Goal: Task Accomplishment & Management: Complete application form

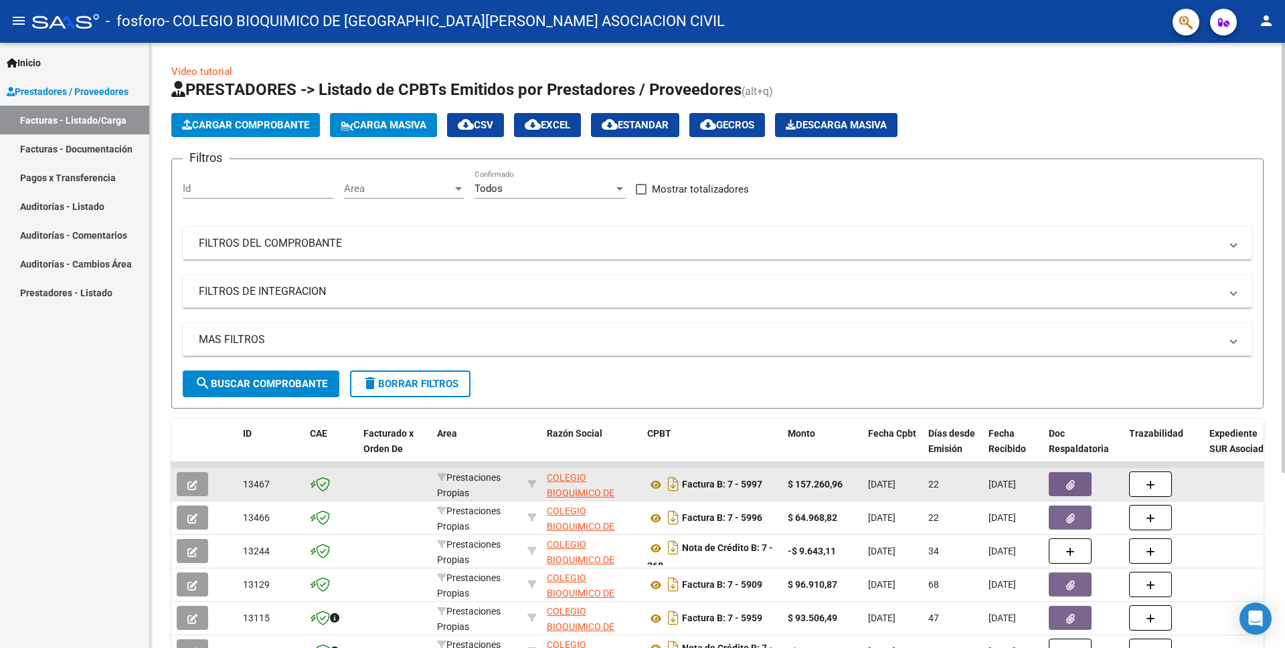
click at [1080, 484] on button "button" at bounding box center [1069, 484] width 43 height 24
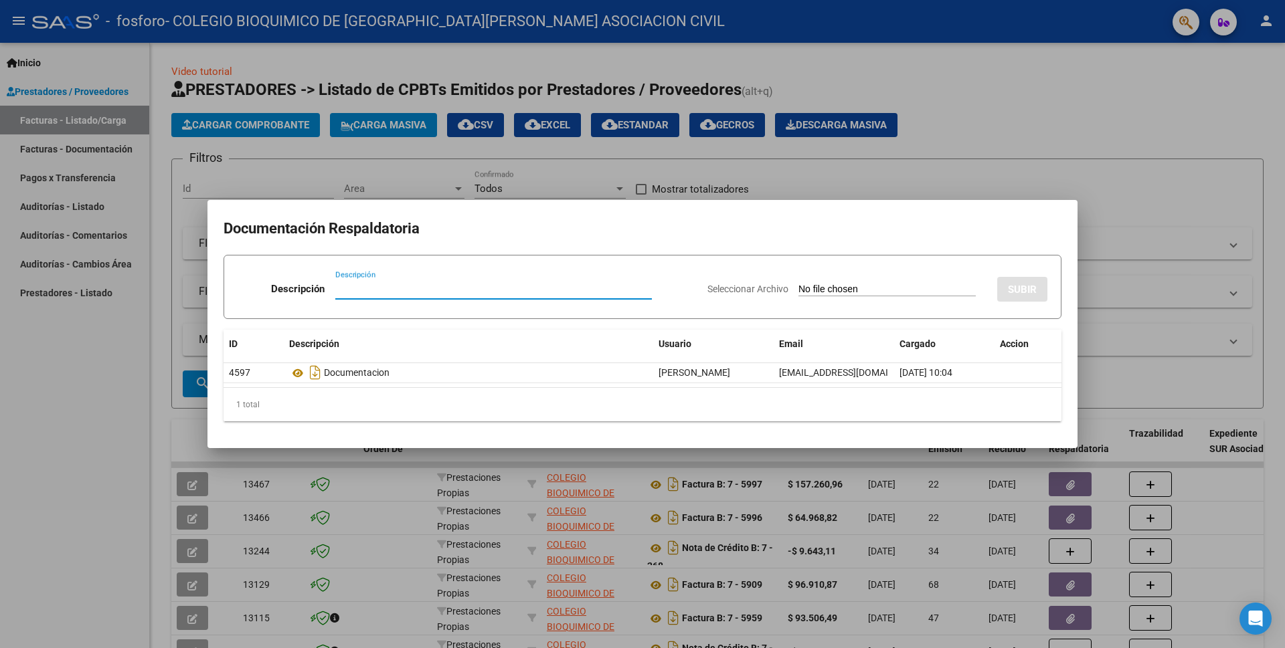
click at [804, 404] on div "1 total" at bounding box center [642, 404] width 838 height 33
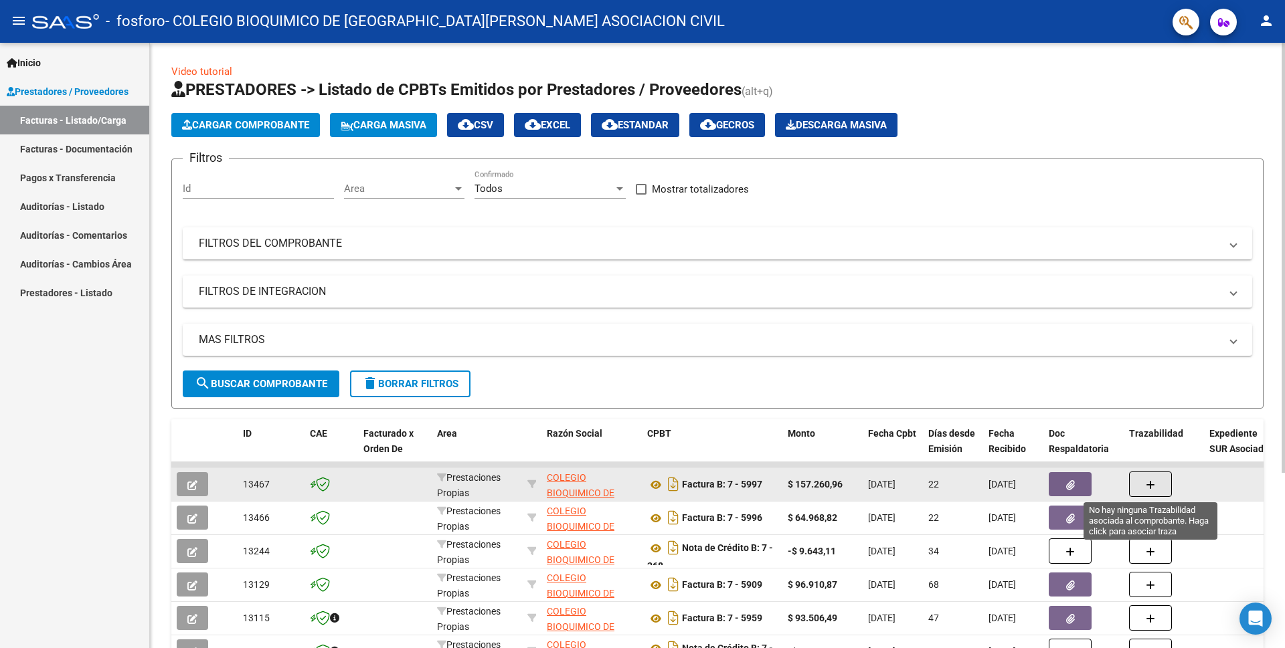
click at [1142, 480] on button "button" at bounding box center [1150, 484] width 43 height 25
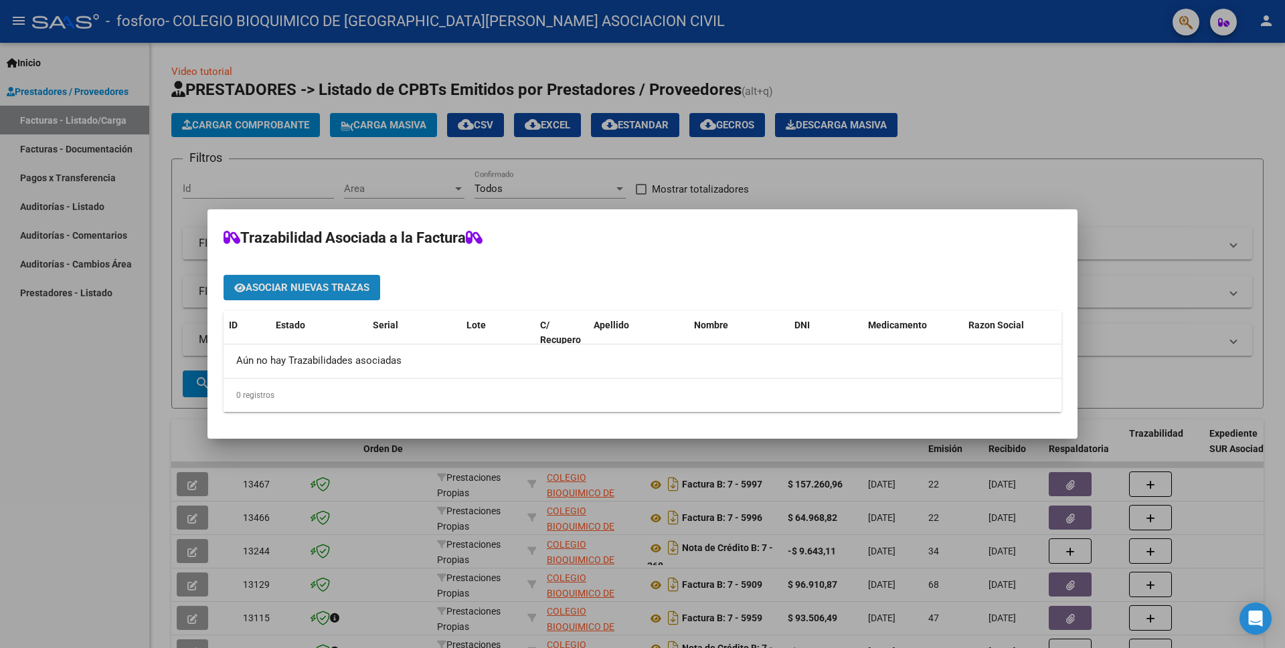
click at [297, 289] on span "Asociar nuevas trazas" at bounding box center [308, 288] width 124 height 12
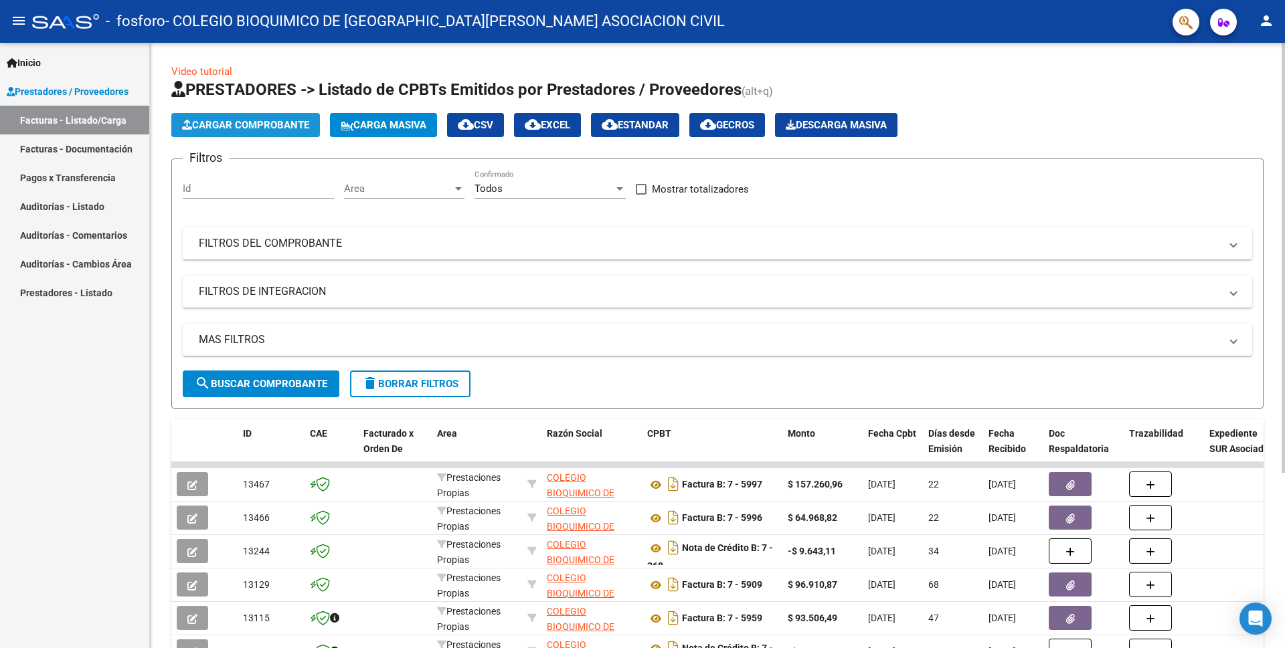
click at [213, 128] on span "Cargar Comprobante" at bounding box center [245, 125] width 127 height 12
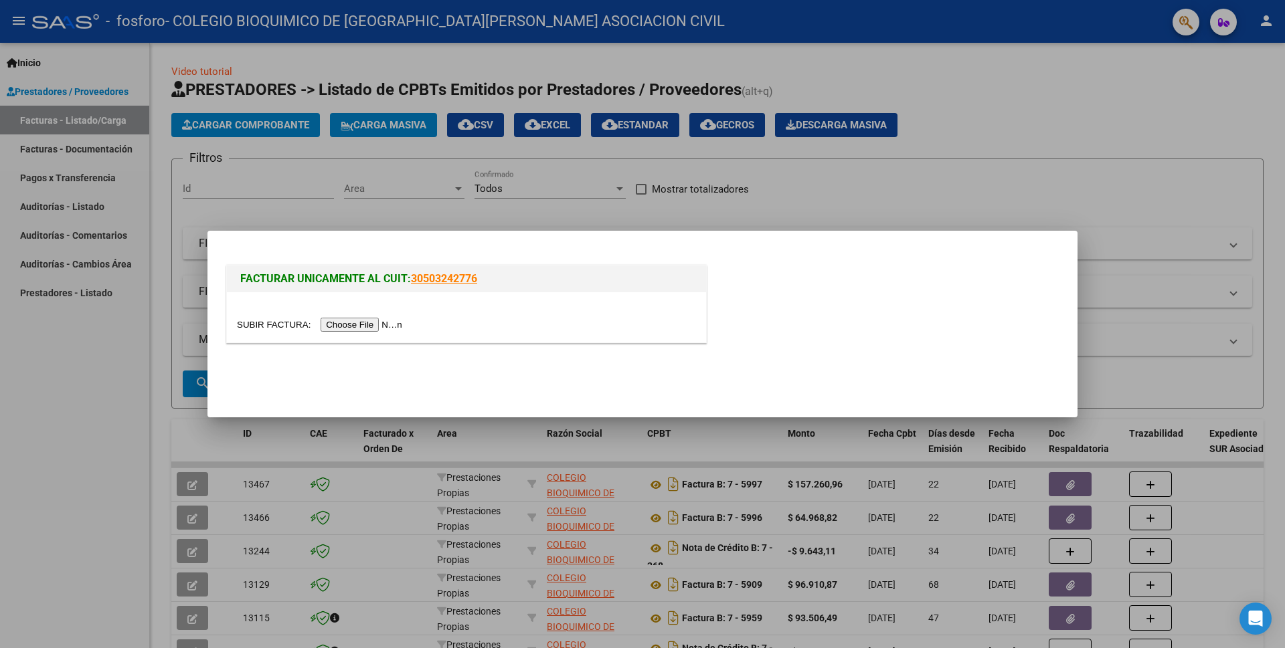
click at [369, 324] on input "file" at bounding box center [321, 325] width 169 height 14
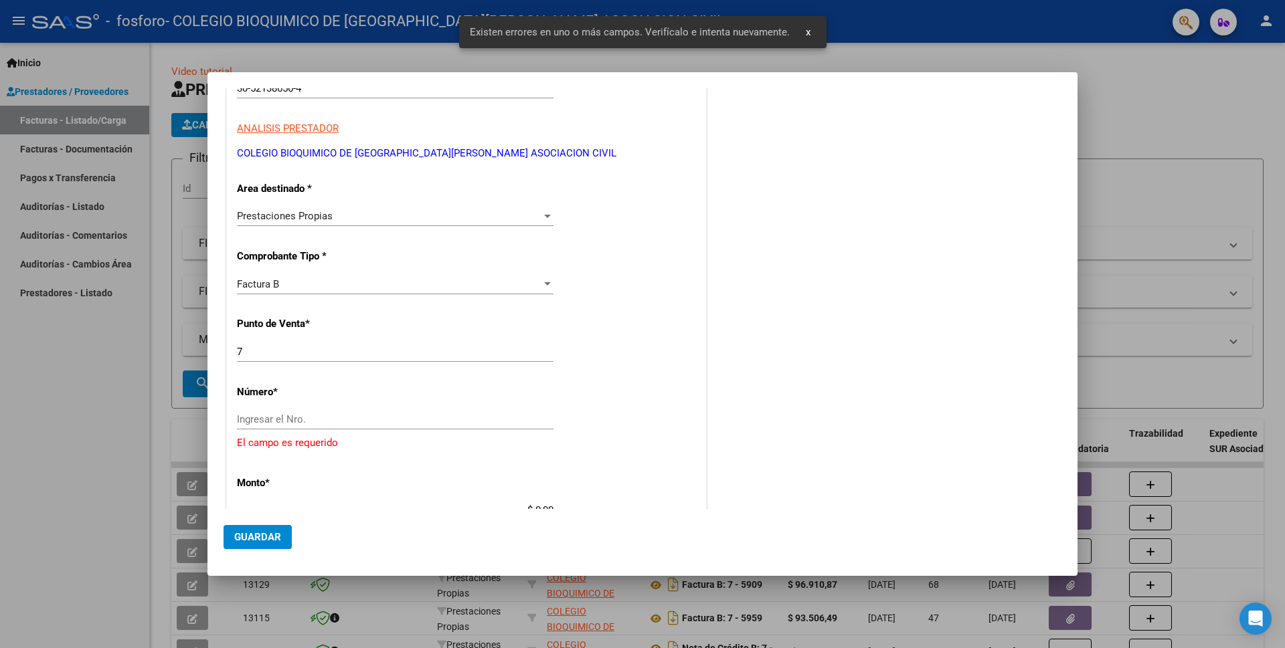
scroll to position [154, 0]
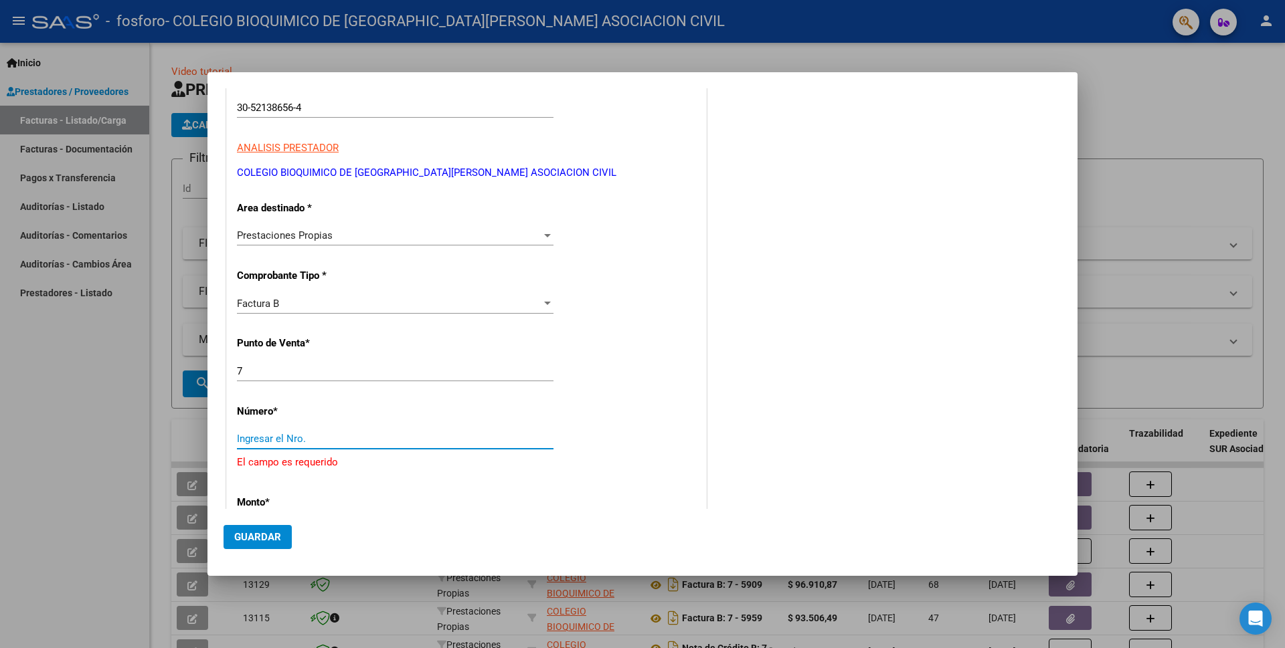
click at [266, 434] on input "Ingresar el Nro." at bounding box center [395, 439] width 316 height 12
type input "275"
click at [286, 498] on div "$ 0,00 Ingresar el monto" at bounding box center [395, 506] width 316 height 20
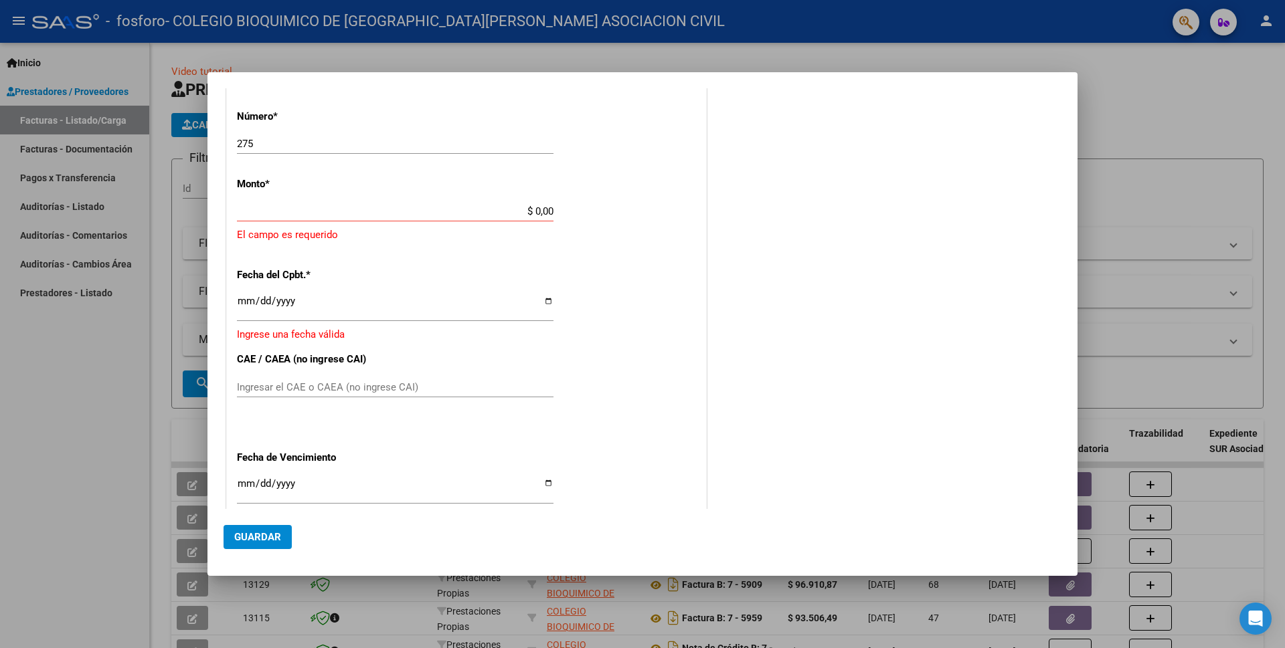
drag, startPoint x: 554, startPoint y: 506, endPoint x: 541, endPoint y: 399, distance: 107.8
click at [537, 498] on div "CUIT * 30-52138656-4 Ingresar CUIT ANALISIS PRESTADOR COLEGIO BIOQUIMICO DE [GE…" at bounding box center [466, 210] width 479 height 904
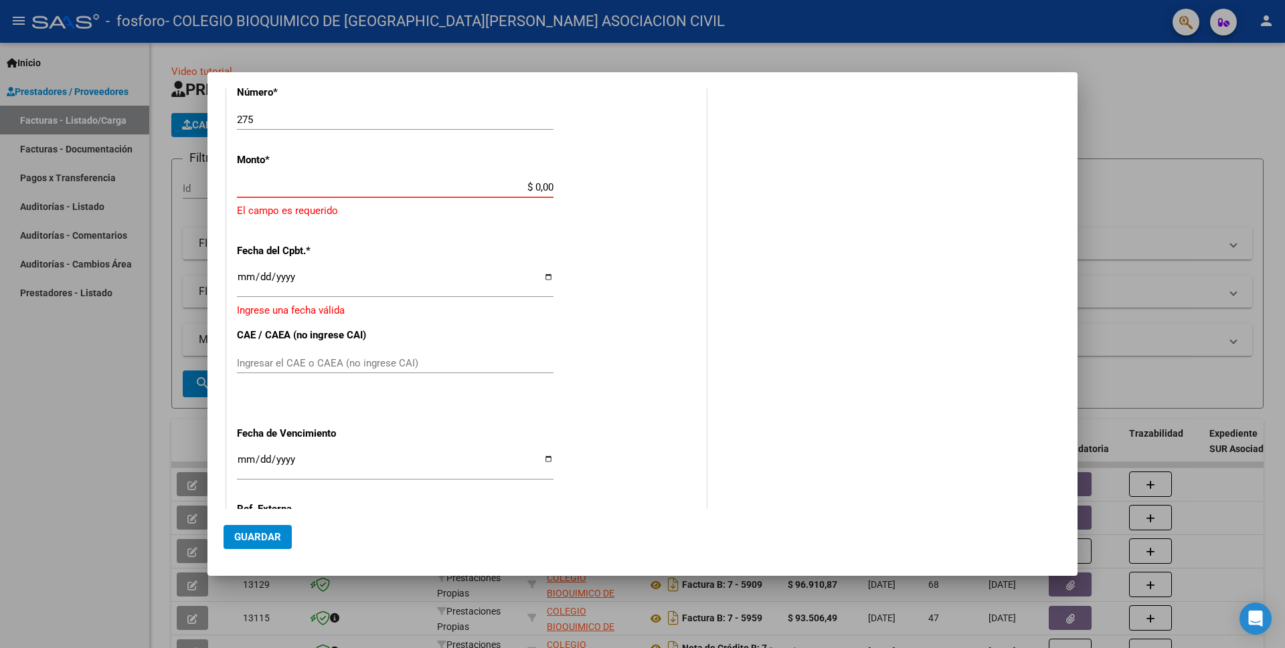
click at [509, 183] on input "$ 0,00" at bounding box center [395, 187] width 316 height 12
drag, startPoint x: 510, startPoint y: 183, endPoint x: 613, endPoint y: 175, distance: 104.0
click at [613, 175] on div "CUIT * 30-52138656-4 Ingresar CUIT ANALISIS PRESTADOR COLEGIO BIOQUIMICO DE [GE…" at bounding box center [466, 186] width 479 height 904
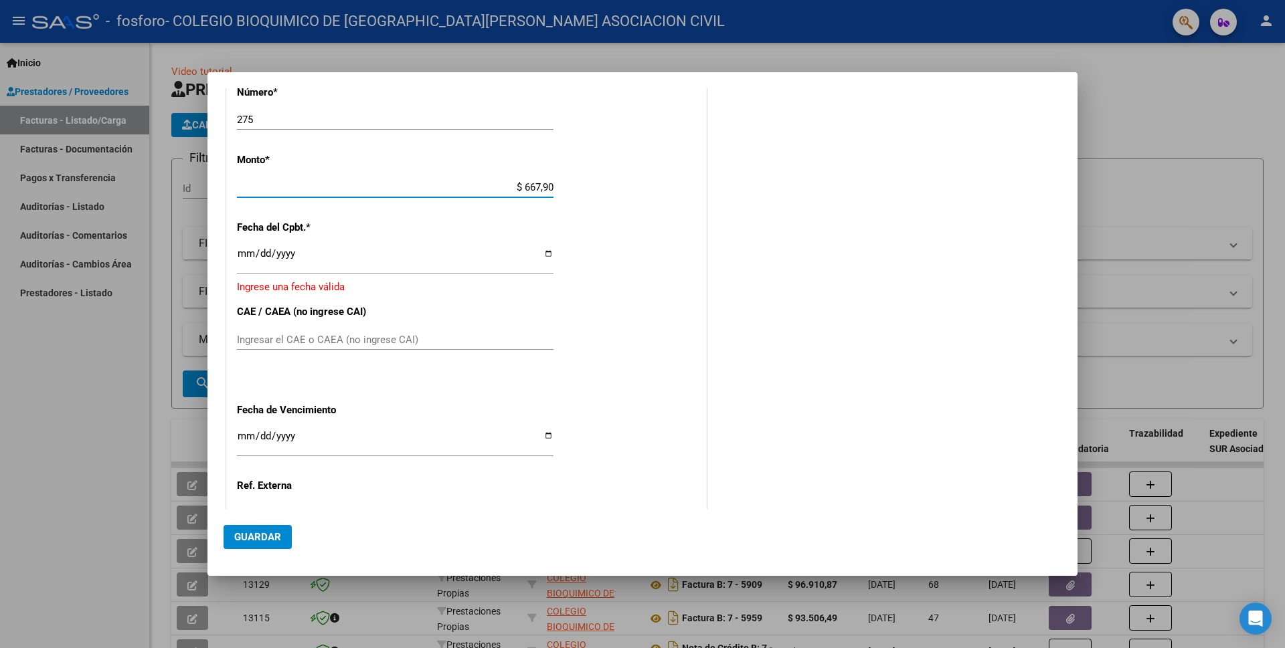
type input "$ 6.679,03"
click at [234, 256] on div "CUIT * 30-52138656-4 Ingresar CUIT ANALISIS PRESTADOR COLEGIO BIOQUIMICO DE [GE…" at bounding box center [466, 174] width 479 height 880
click at [253, 258] on input "Ingresar la fecha" at bounding box center [395, 258] width 316 height 21
click at [242, 252] on input "Ingresar la fecha" at bounding box center [395, 258] width 316 height 21
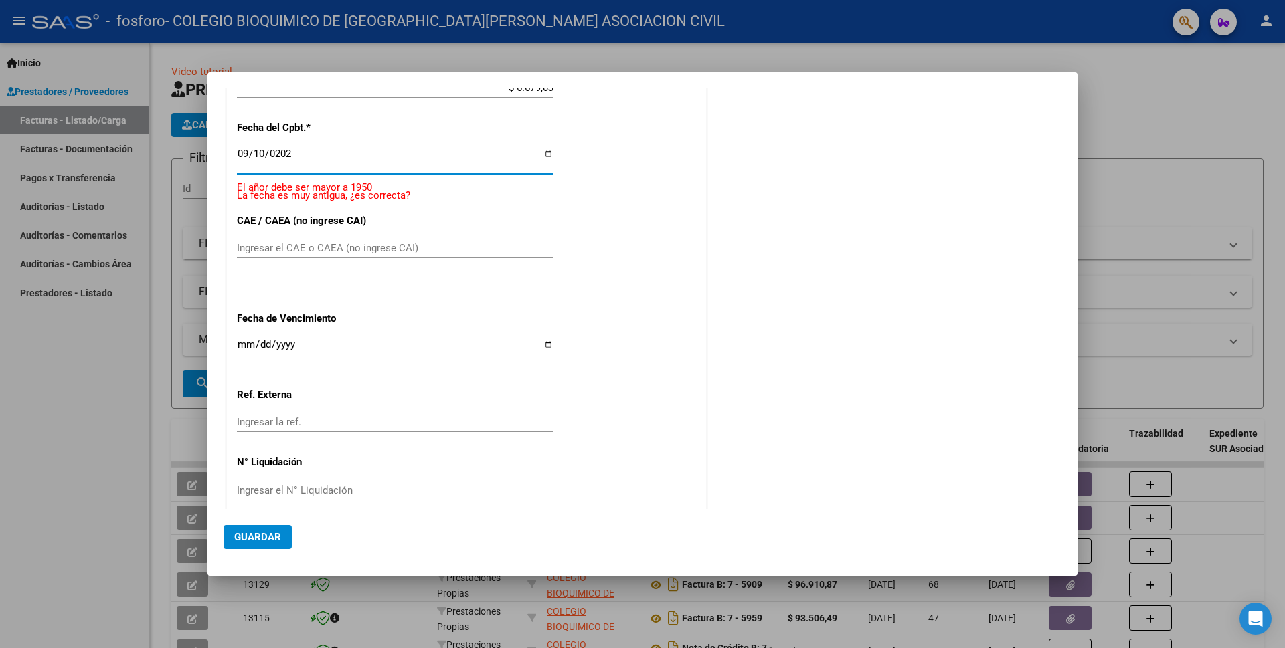
type input "[DATE]"
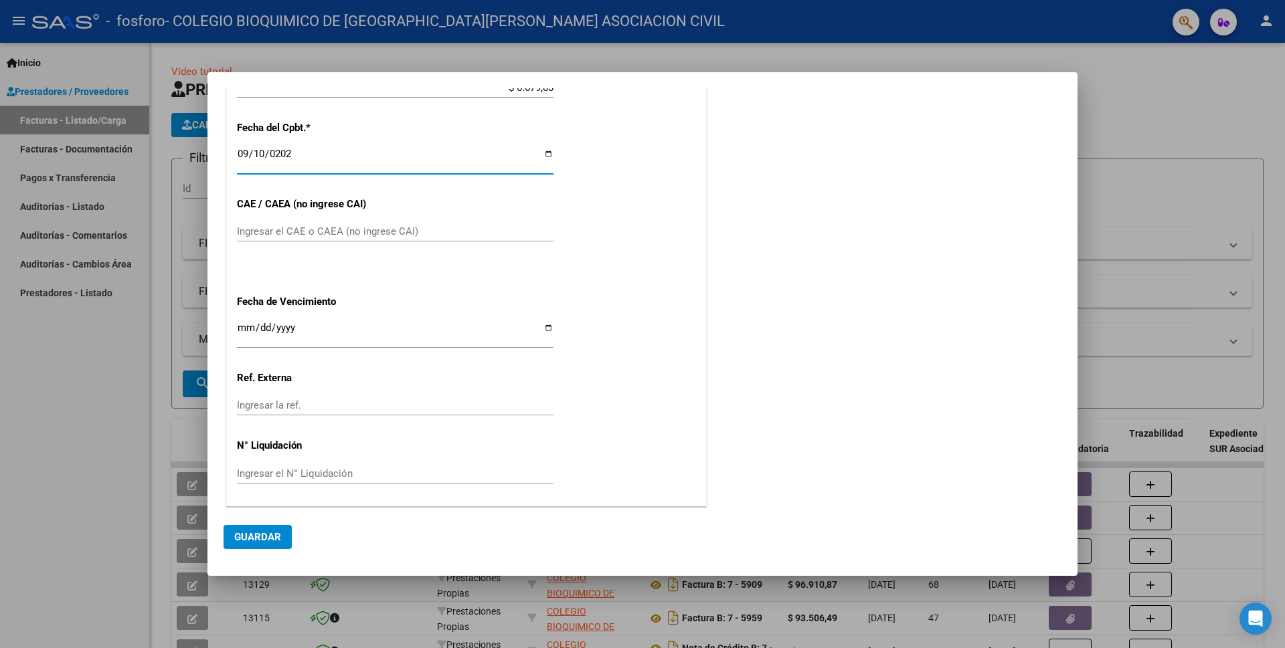
scroll to position [556, 0]
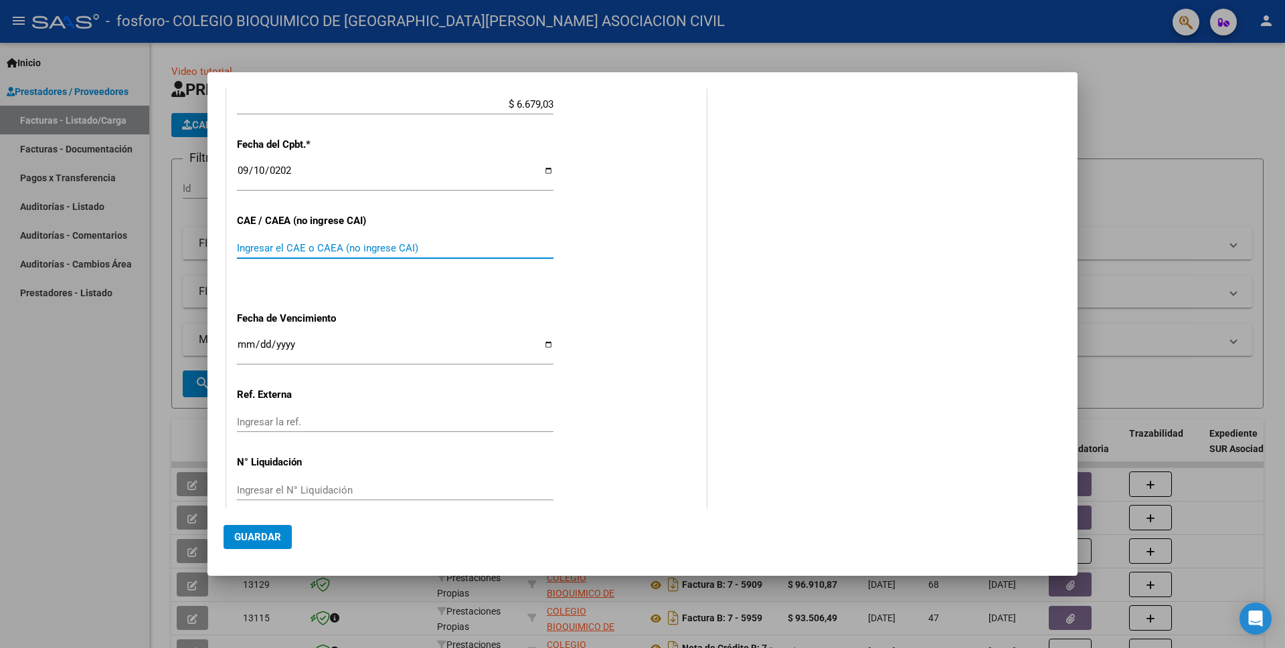
click at [278, 242] on input "Ingresar el CAE o CAEA (no ingrese CAI)" at bounding box center [395, 248] width 316 height 12
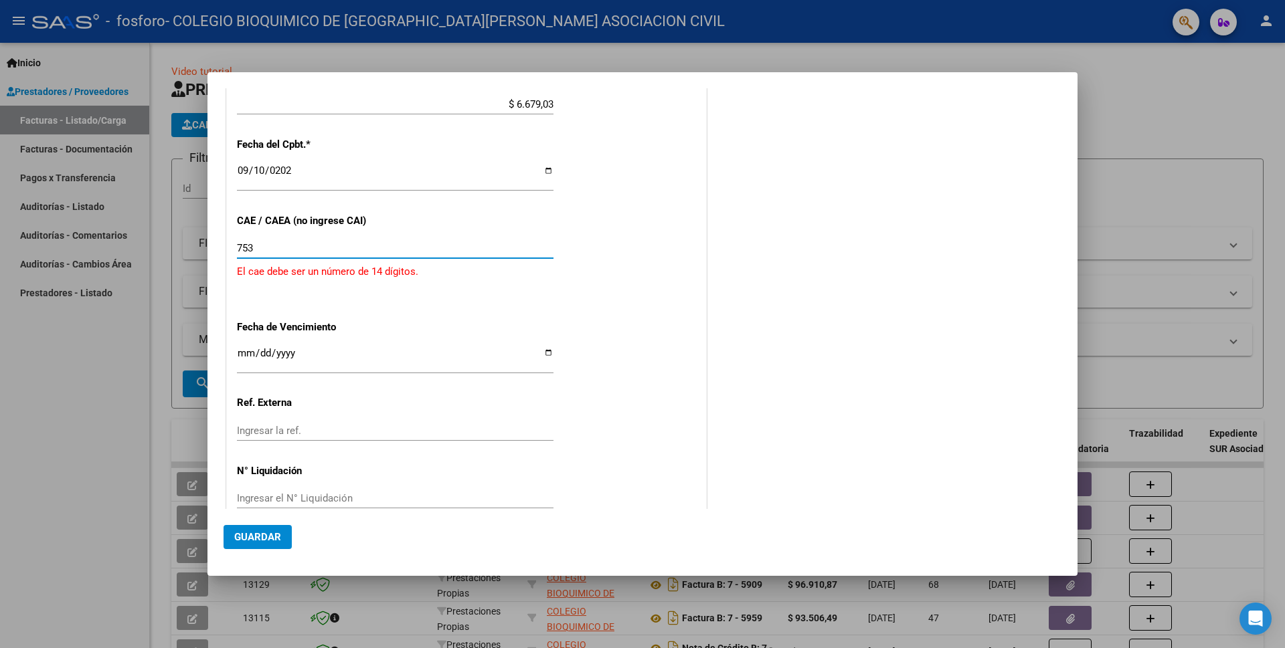
click at [296, 242] on input "753" at bounding box center [395, 248] width 316 height 12
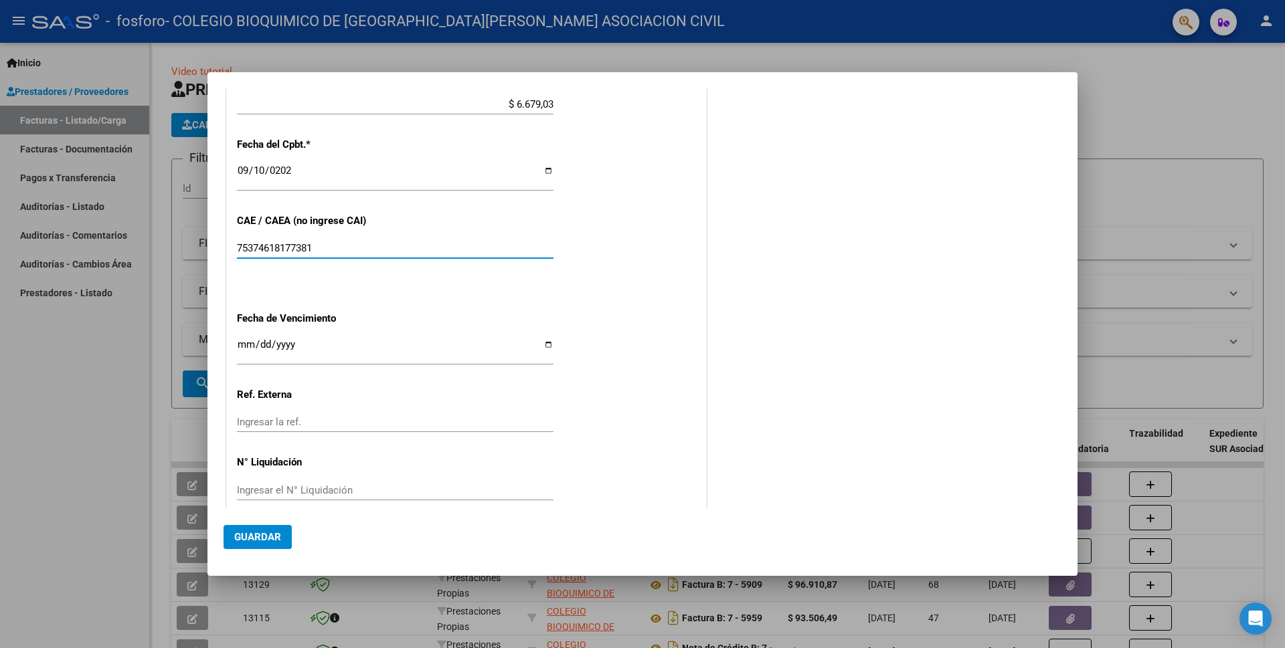
type input "75374618177381"
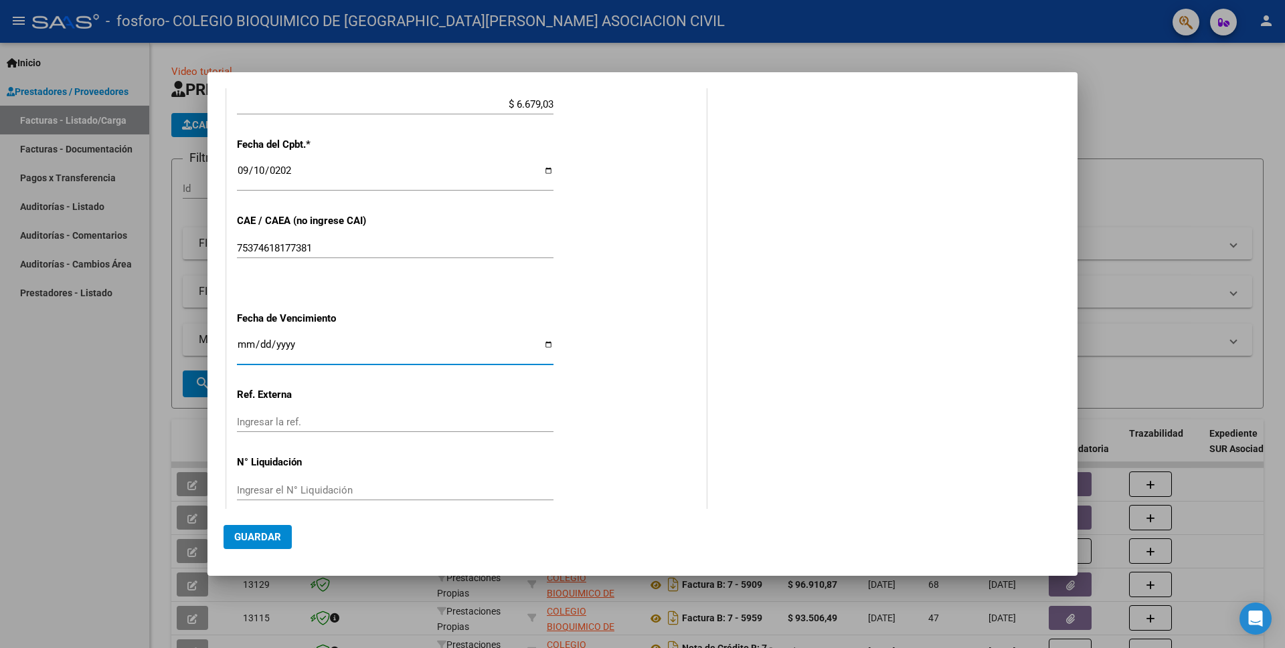
click at [250, 344] on input "Ingresar la fecha" at bounding box center [395, 349] width 316 height 21
type input "[DATE]"
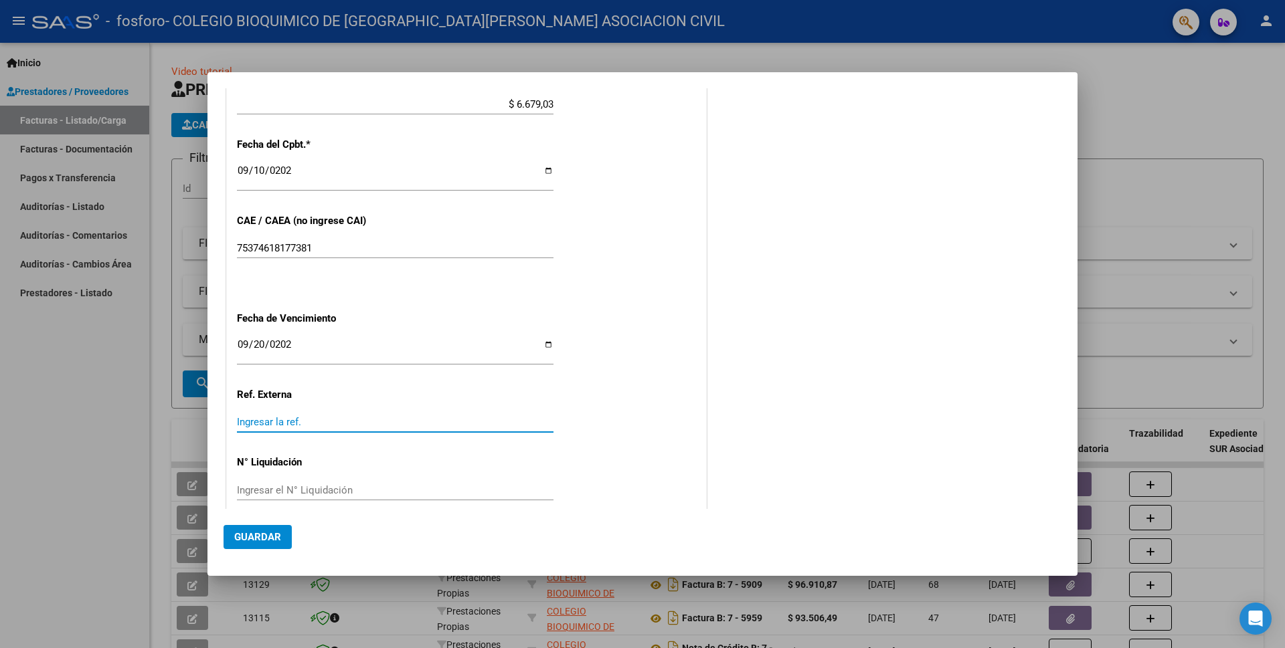
click at [354, 416] on input "Ingresar la ref." at bounding box center [395, 422] width 316 height 12
drag, startPoint x: 315, startPoint y: 465, endPoint x: 274, endPoint y: 524, distance: 71.6
click at [308, 480] on div "Ingresar el N° Liquidación" at bounding box center [395, 490] width 316 height 20
click at [260, 539] on span "Guardar" at bounding box center [257, 537] width 47 height 12
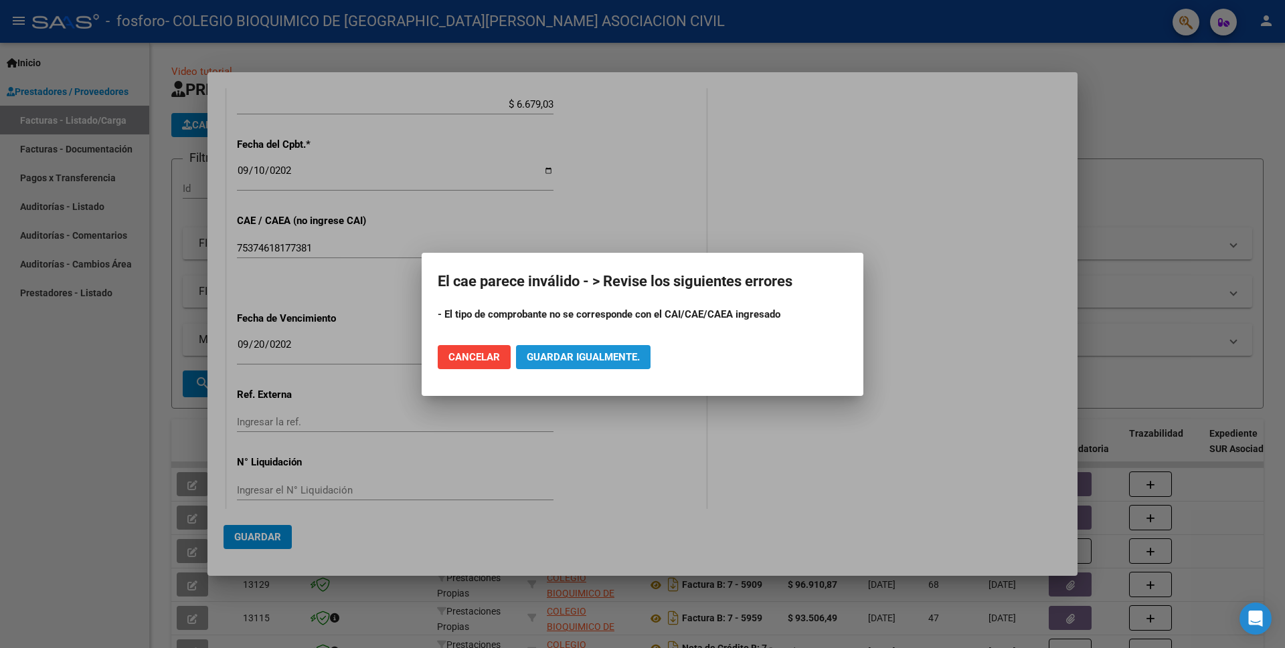
click at [561, 355] on span "Guardar igualmente." at bounding box center [583, 357] width 113 height 12
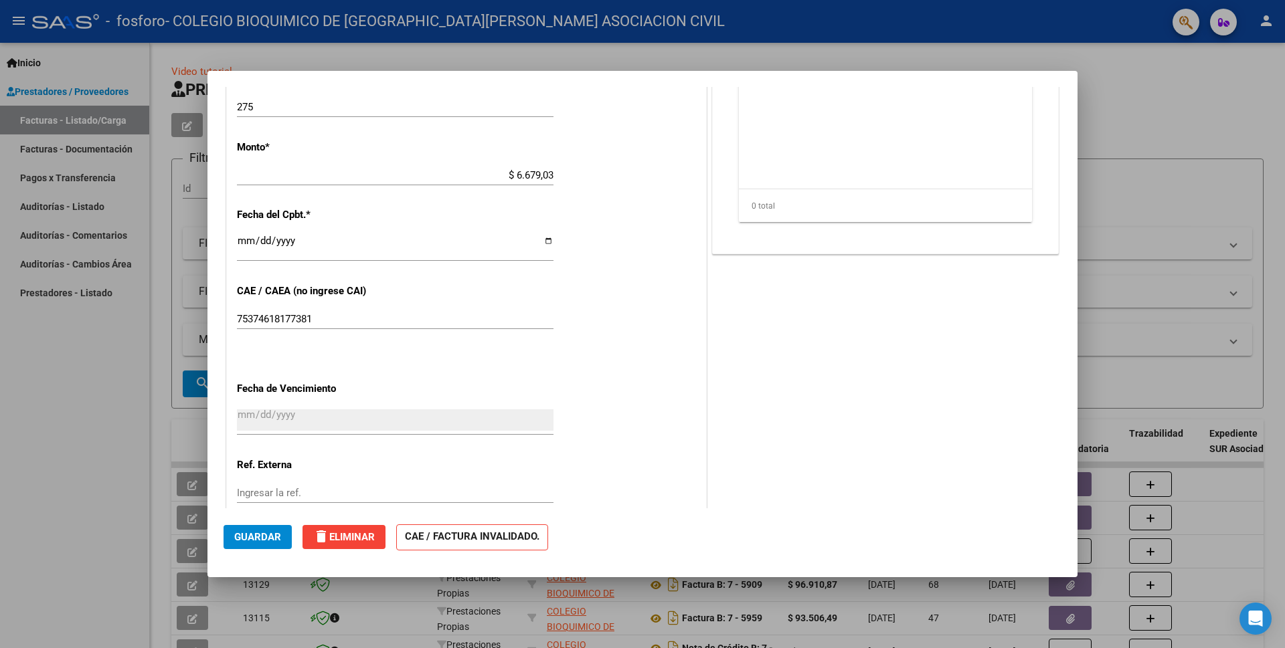
scroll to position [581, 0]
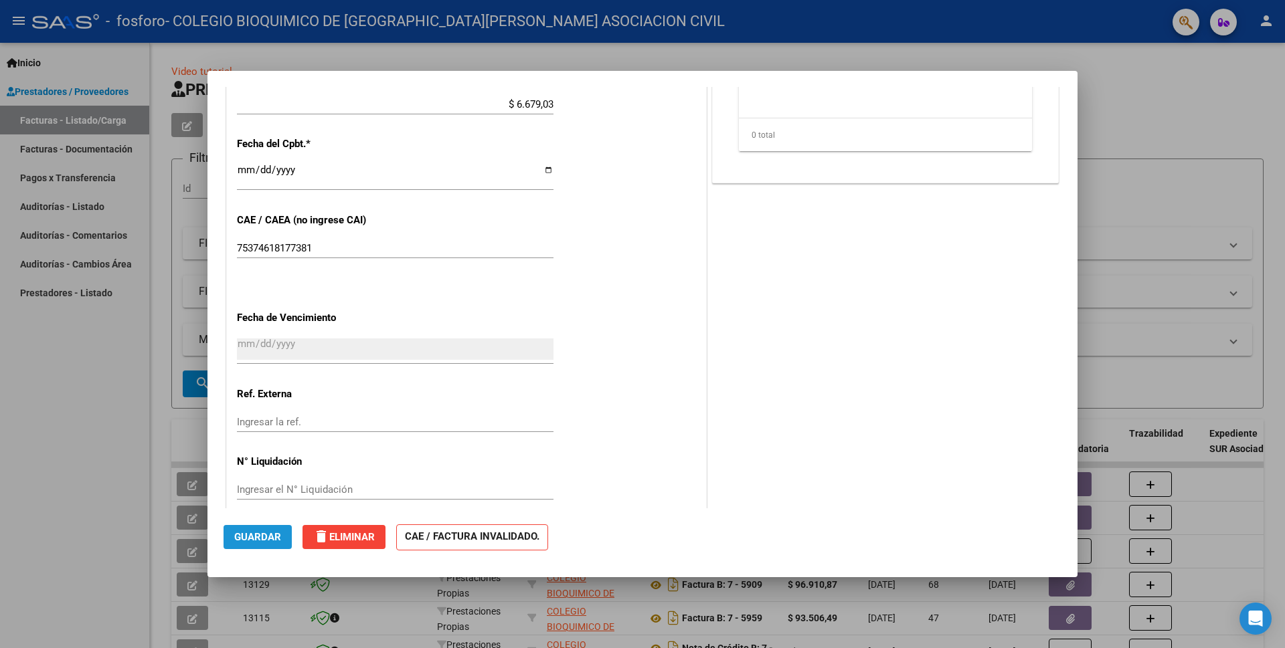
click at [269, 545] on button "Guardar" at bounding box center [257, 537] width 68 height 24
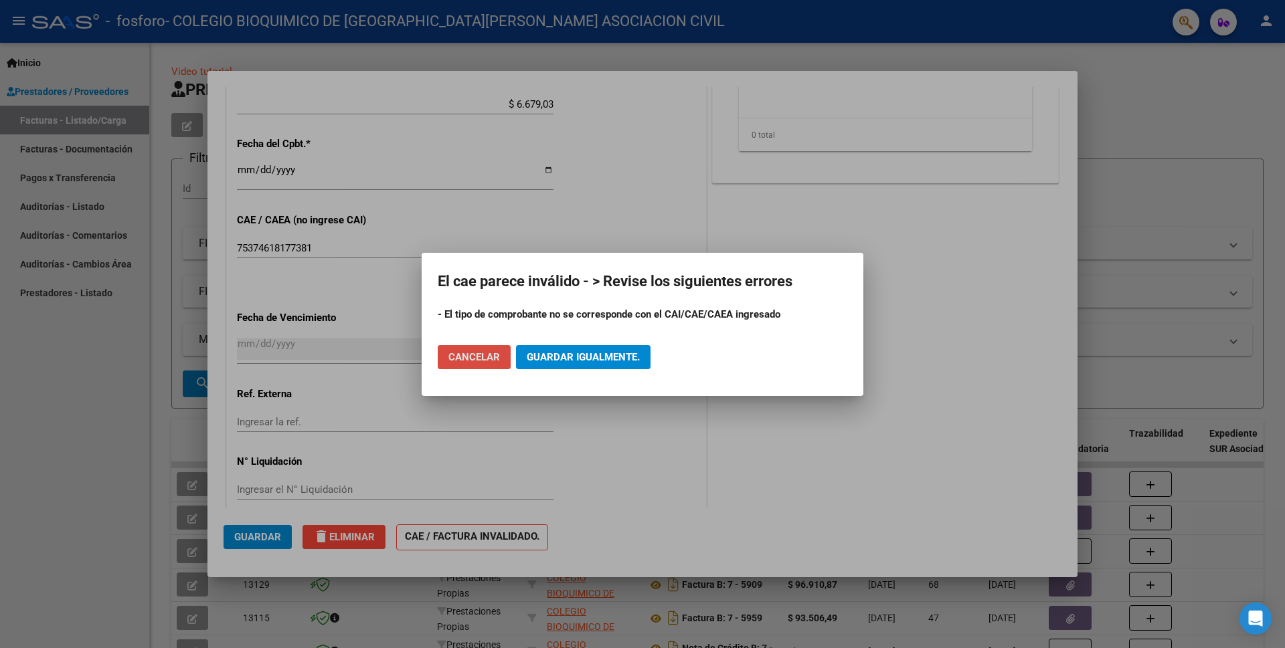
click at [497, 354] on span "Cancelar" at bounding box center [474, 357] width 52 height 12
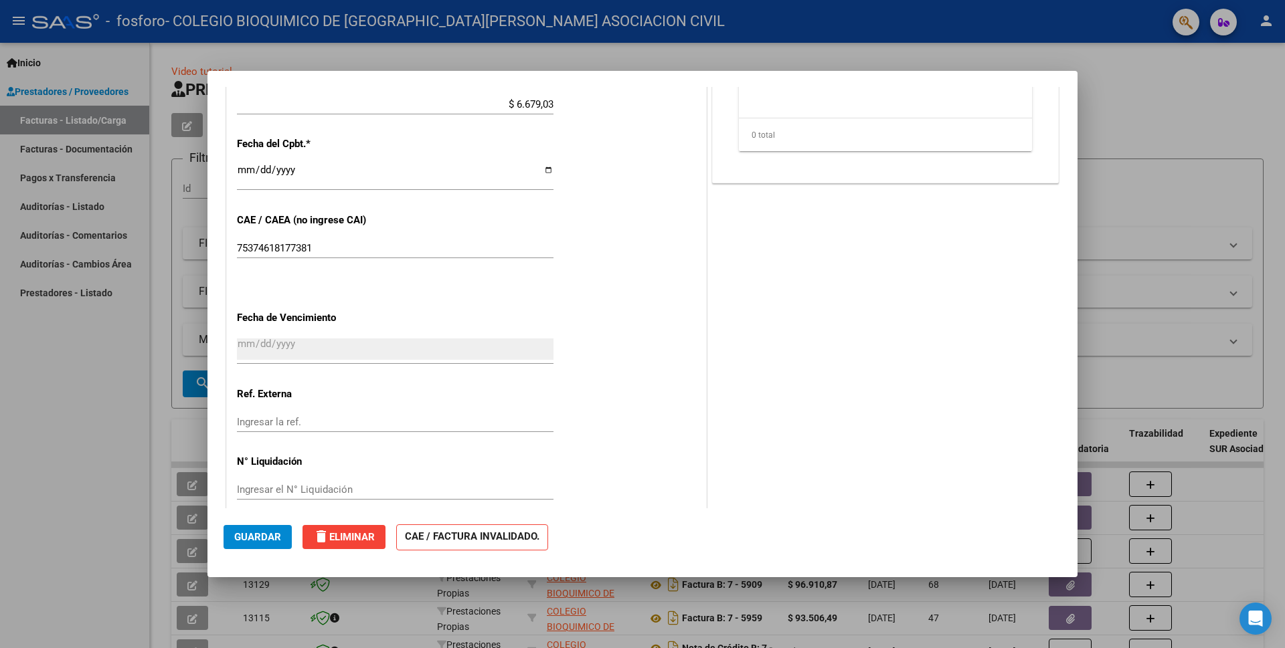
click at [347, 227] on div "CUIT * 30-52138656-4 Ingresar CUIT ANALISIS PRESTADOR COLEGIO BIOQUIMICO DE [GE…" at bounding box center [466, 86] width 479 height 872
drag, startPoint x: 319, startPoint y: 244, endPoint x: 225, endPoint y: 243, distance: 93.7
click at [225, 243] on div "DATOS DEL COMPROBANTE CUIT * 30-52138656-4 Ingresar CUIT ANALISIS PRESTADOR COL…" at bounding box center [466, 73] width 486 height 901
type input "75374618177381"
click at [242, 541] on span "Guardar" at bounding box center [257, 537] width 47 height 12
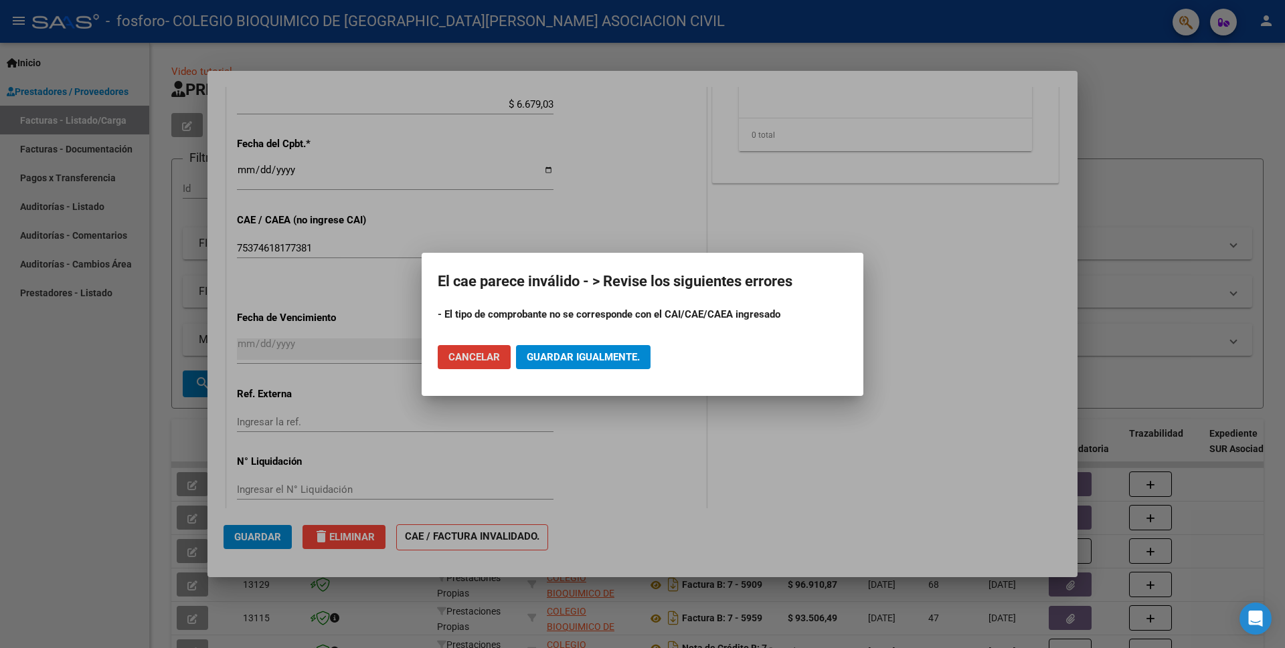
click at [559, 351] on span "Guardar igualmente." at bounding box center [583, 357] width 113 height 12
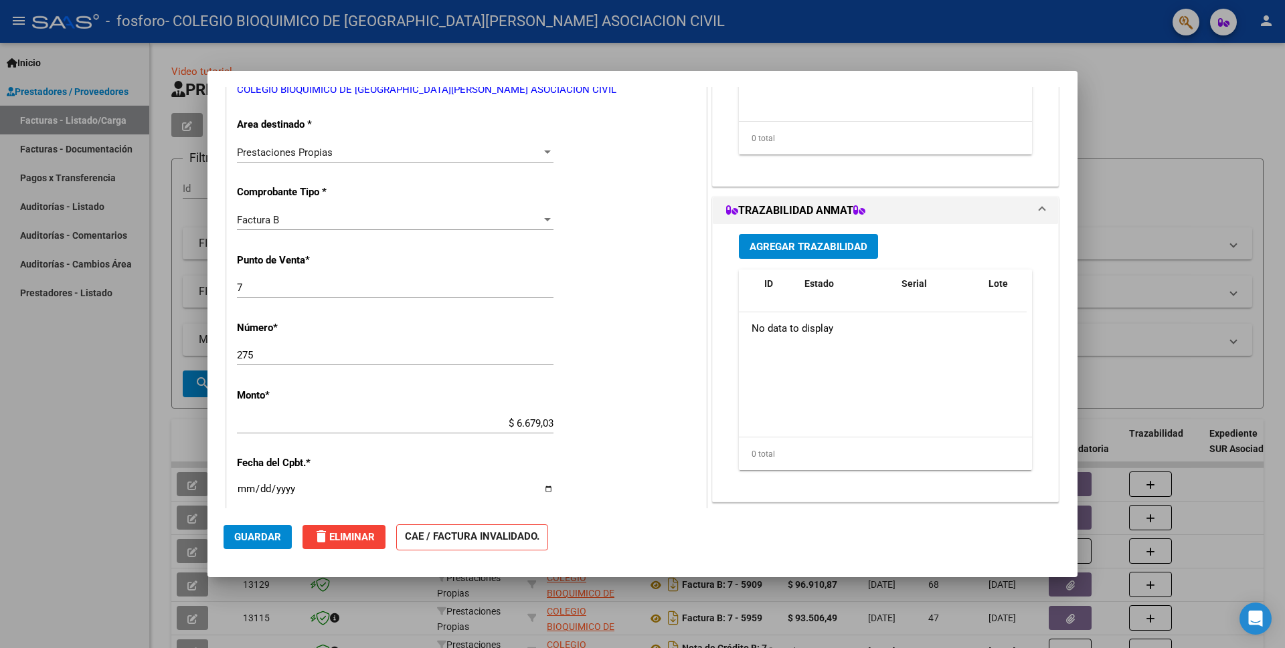
scroll to position [268, 0]
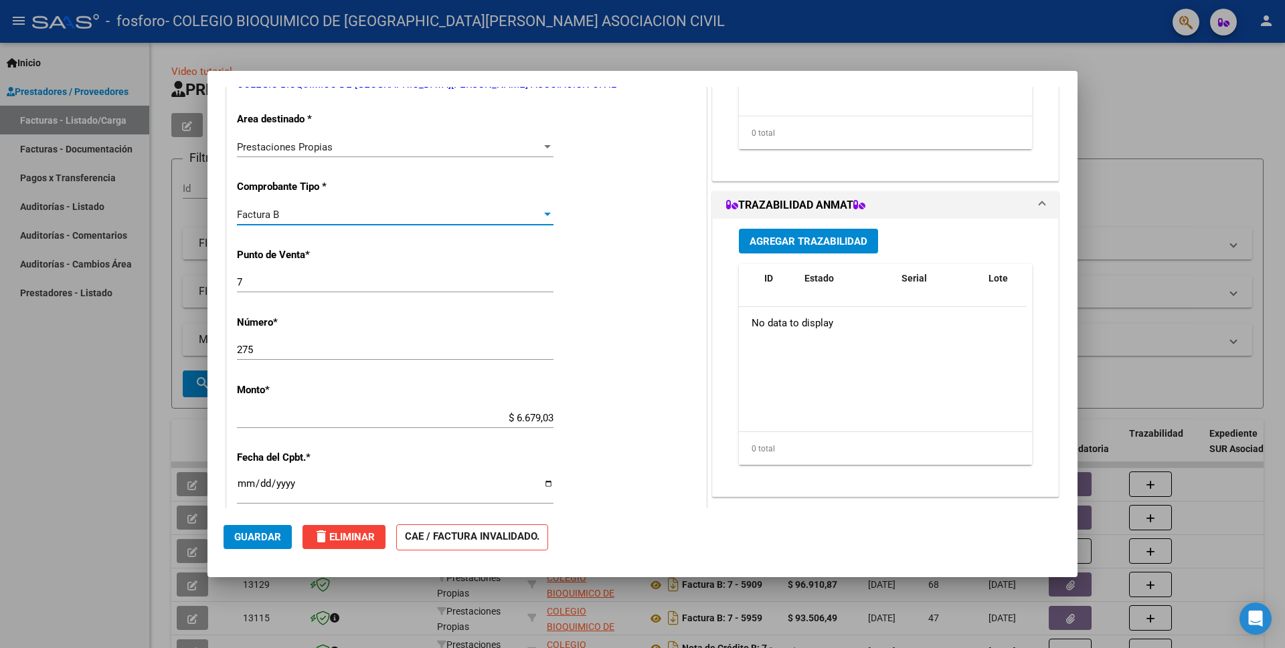
click at [274, 217] on span "Factura B" at bounding box center [258, 215] width 42 height 12
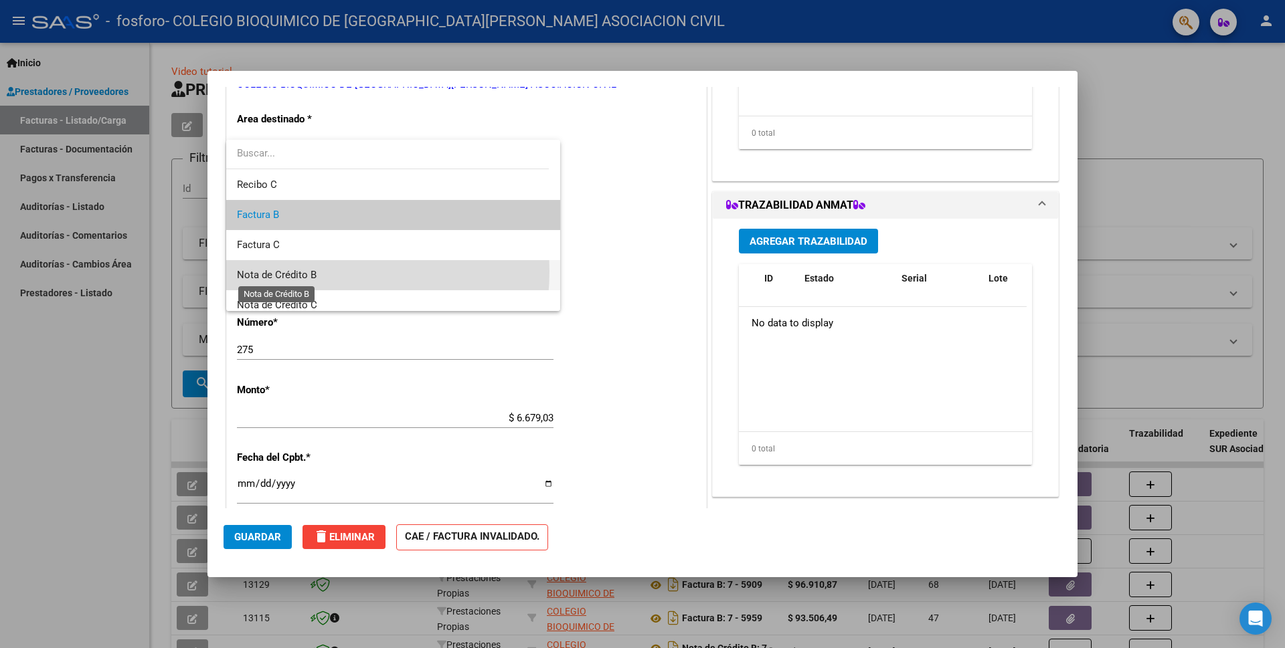
click at [292, 271] on span "Nota de Crédito B" at bounding box center [277, 275] width 80 height 12
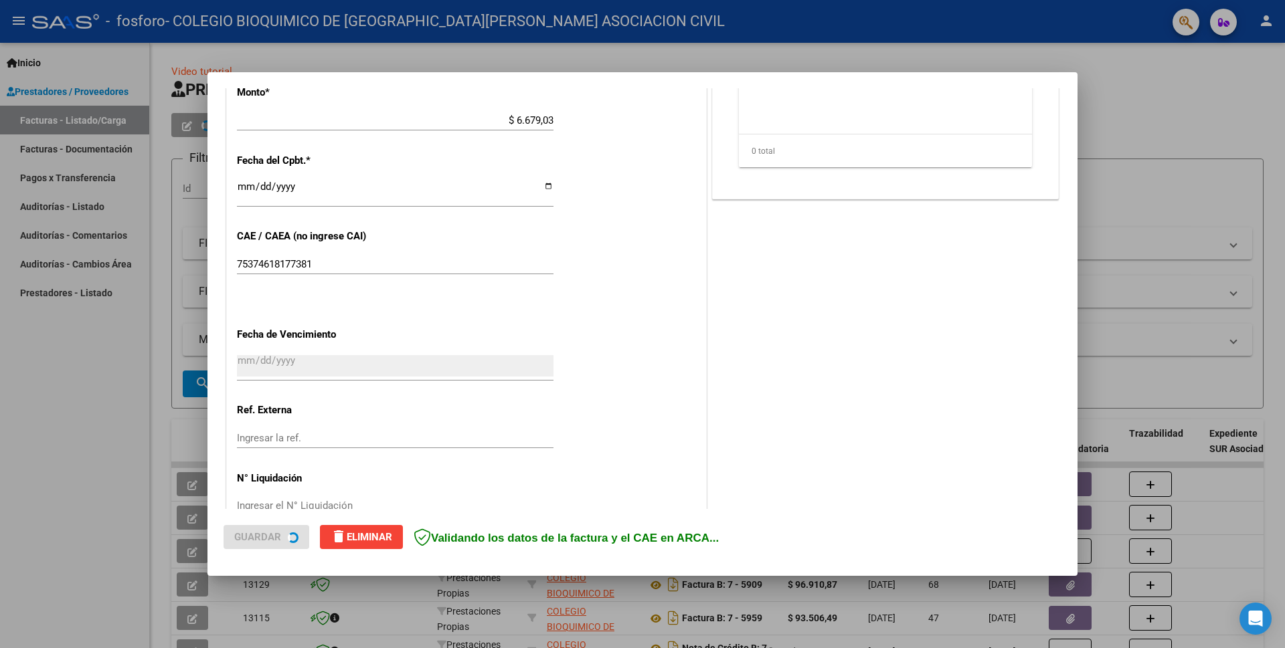
scroll to position [581, 0]
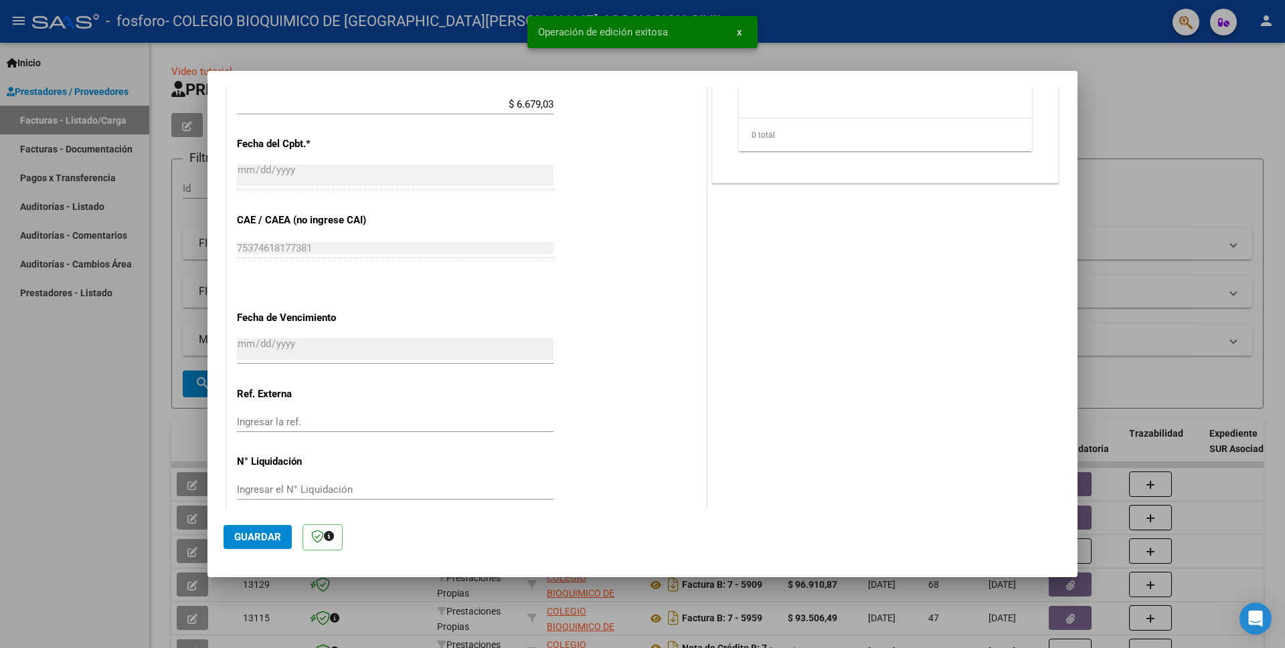
click at [262, 532] on span "Guardar" at bounding box center [257, 537] width 47 height 12
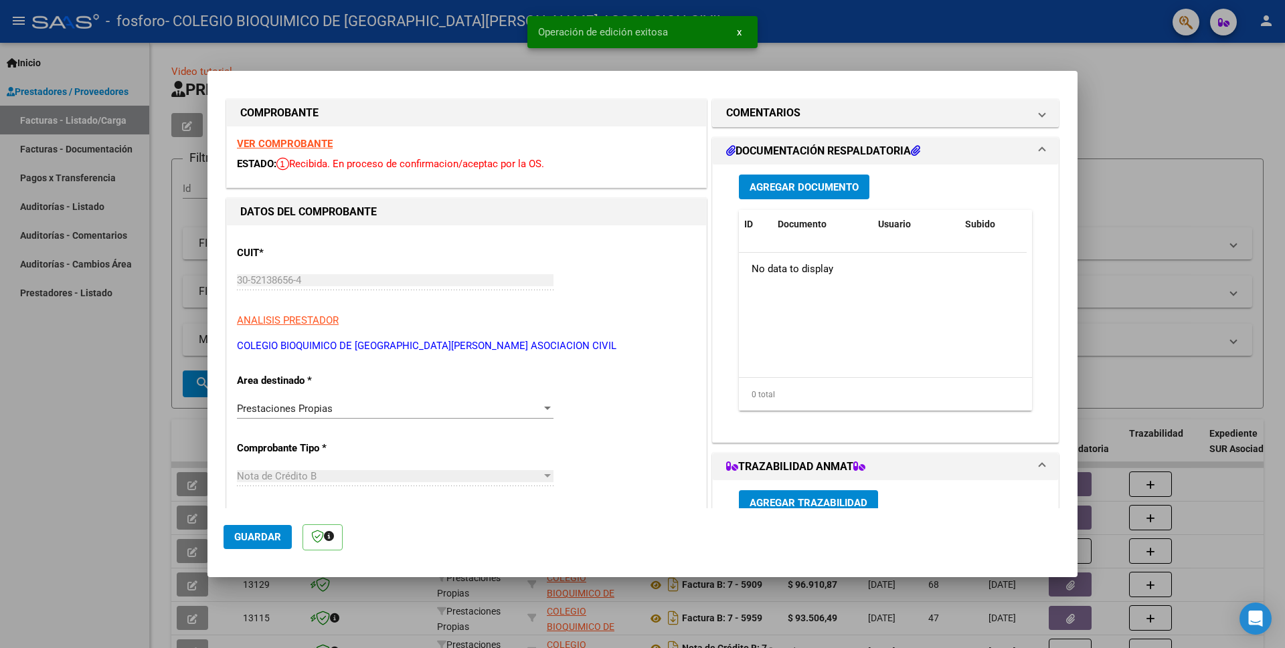
scroll to position [0, 0]
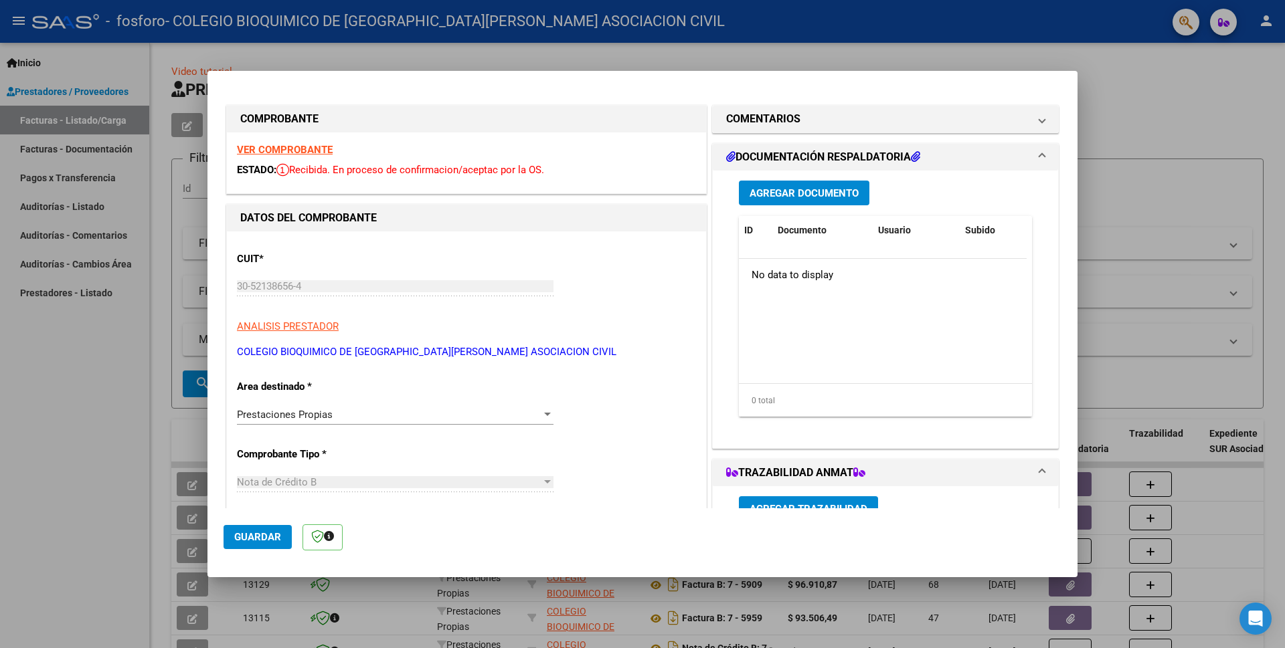
click at [1138, 213] on div at bounding box center [642, 324] width 1285 height 648
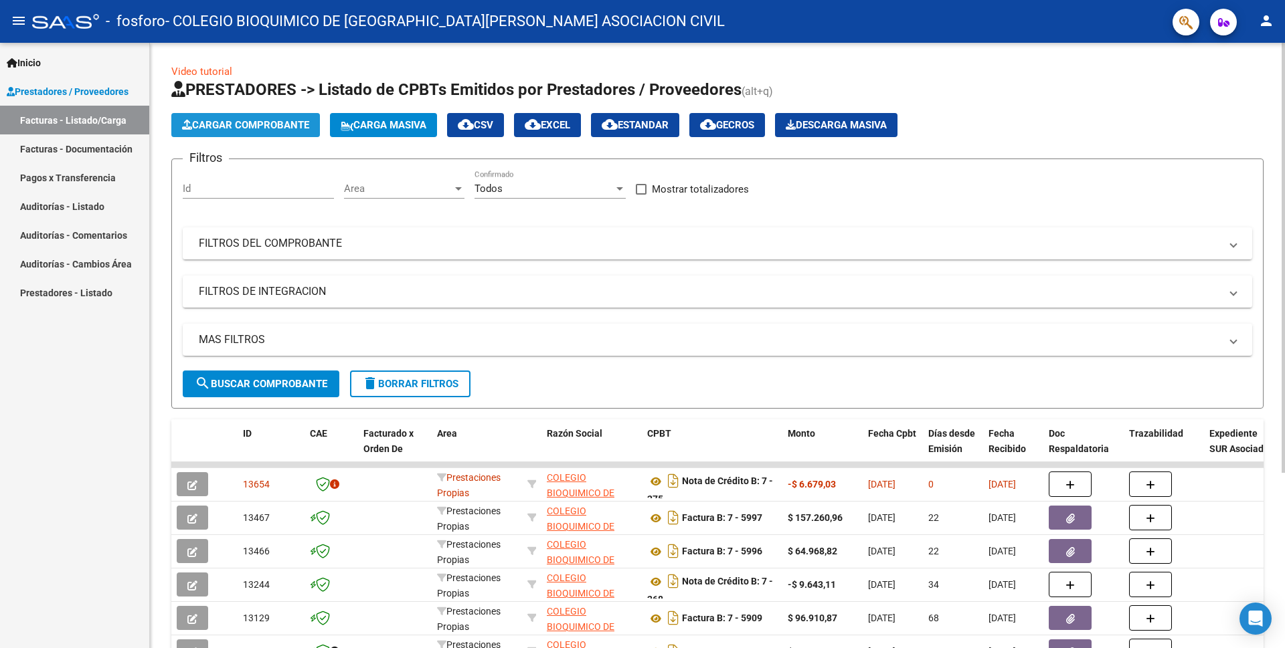
click at [262, 126] on span "Cargar Comprobante" at bounding box center [245, 125] width 127 height 12
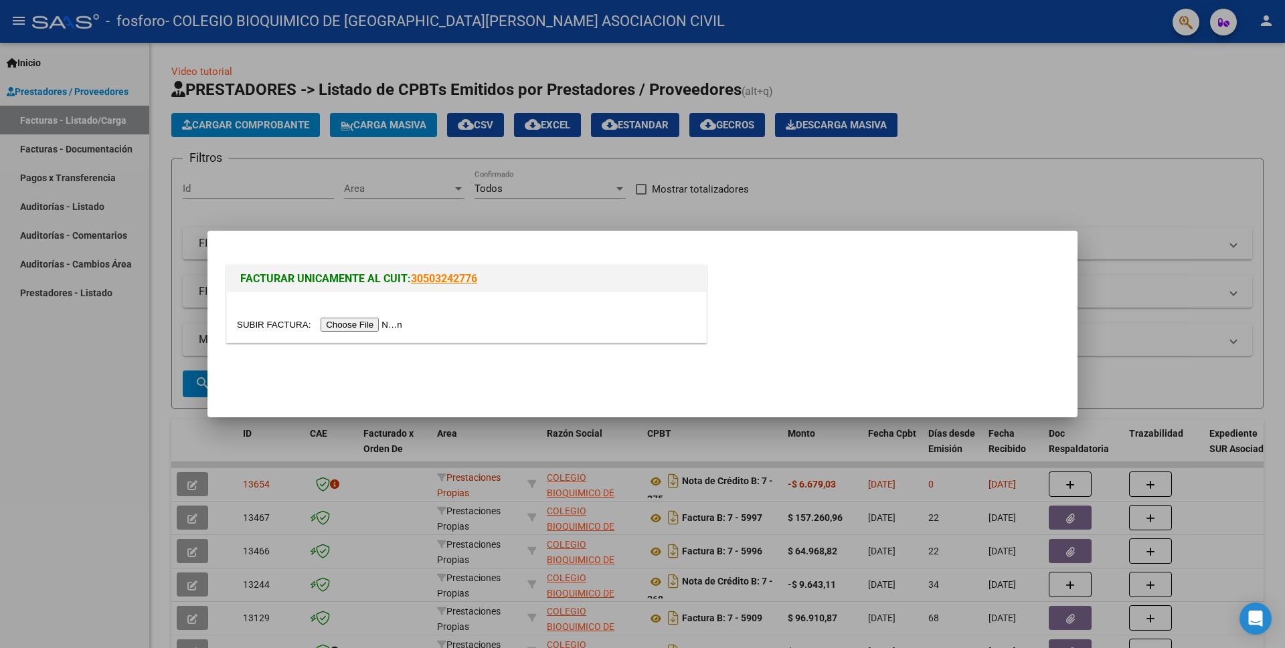
click at [371, 325] on input "file" at bounding box center [321, 325] width 169 height 14
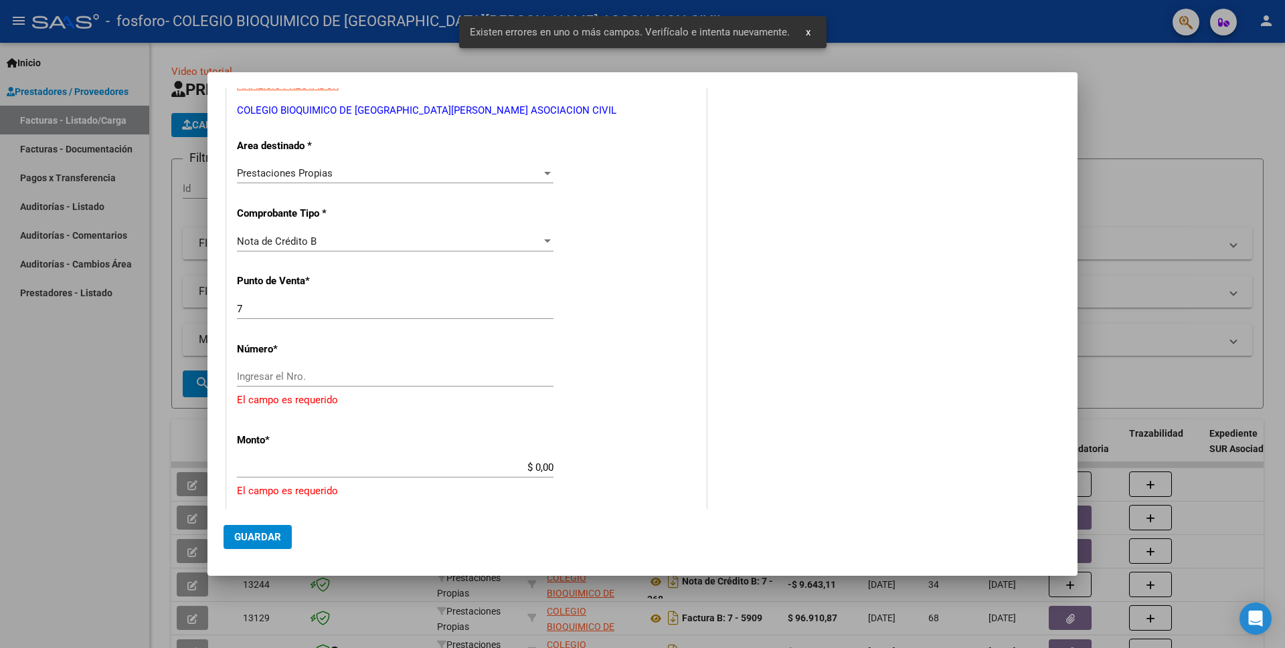
scroll to position [263, 0]
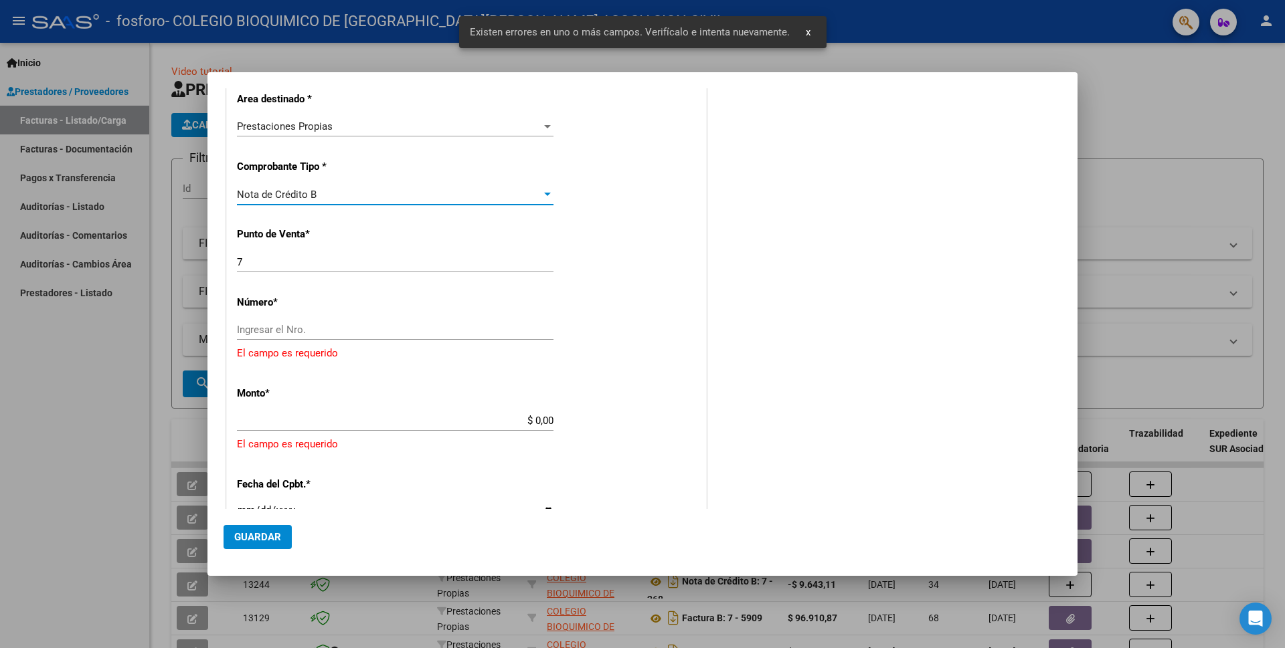
click at [317, 198] on div "Nota de Crédito B" at bounding box center [389, 195] width 304 height 12
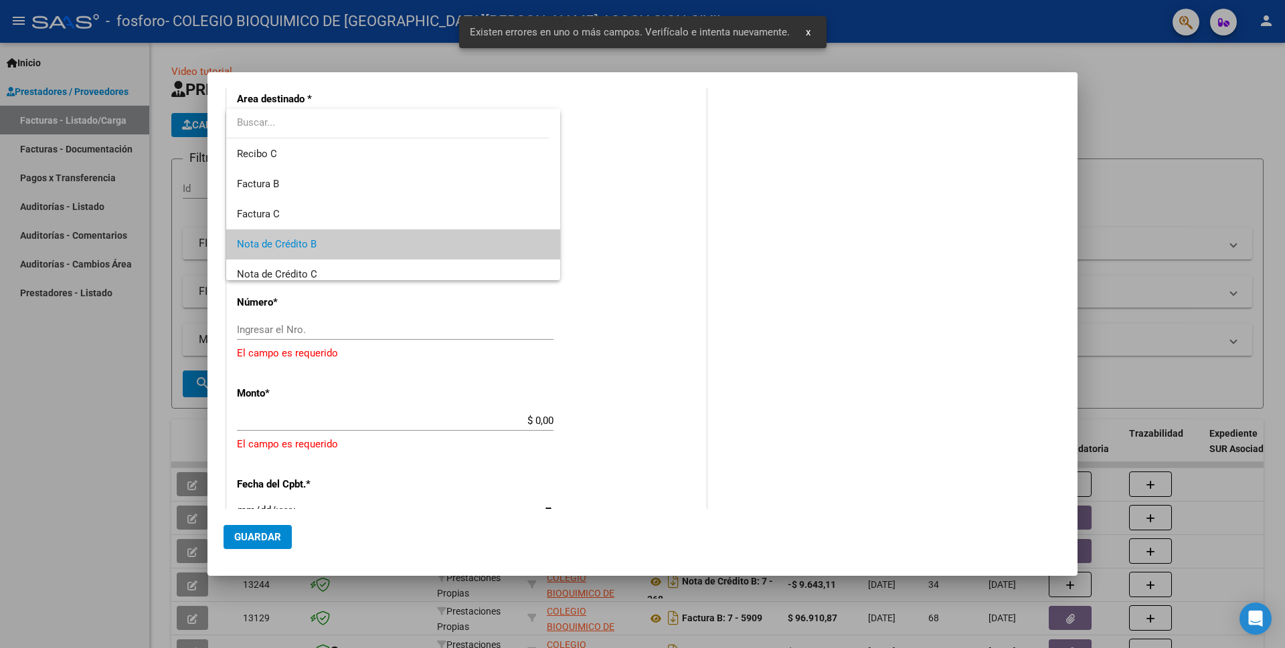
scroll to position [50, 0]
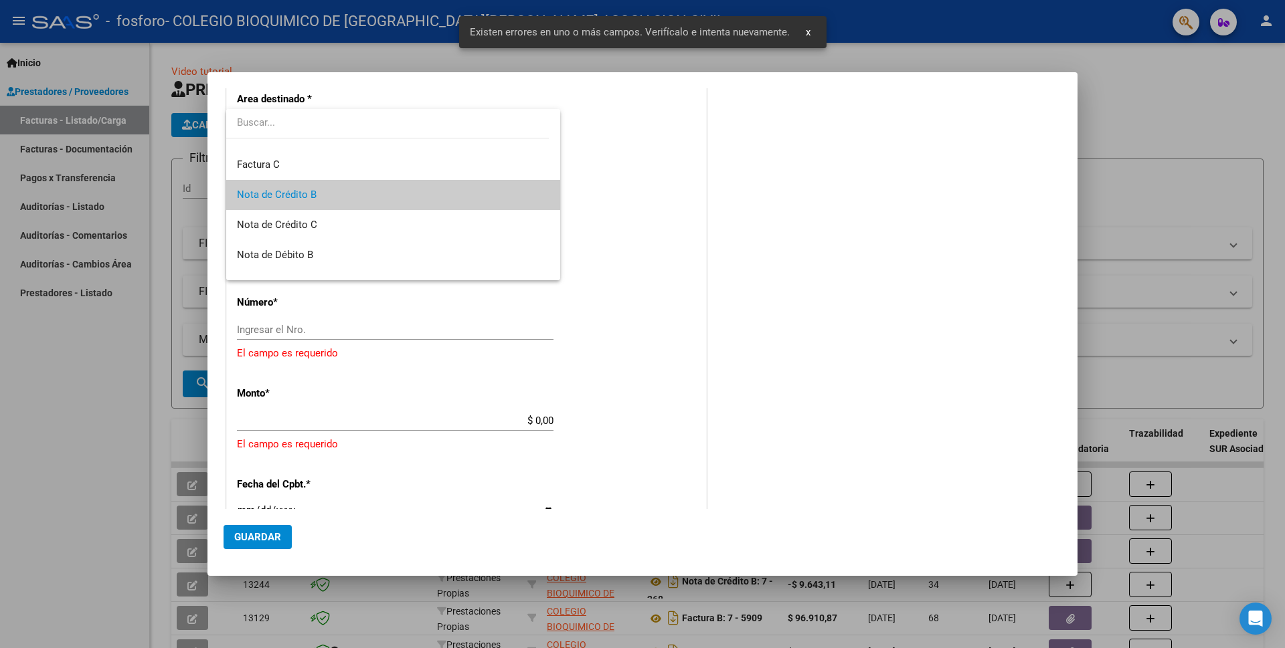
click at [317, 198] on span "Nota de Crédito B" at bounding box center [393, 195] width 312 height 30
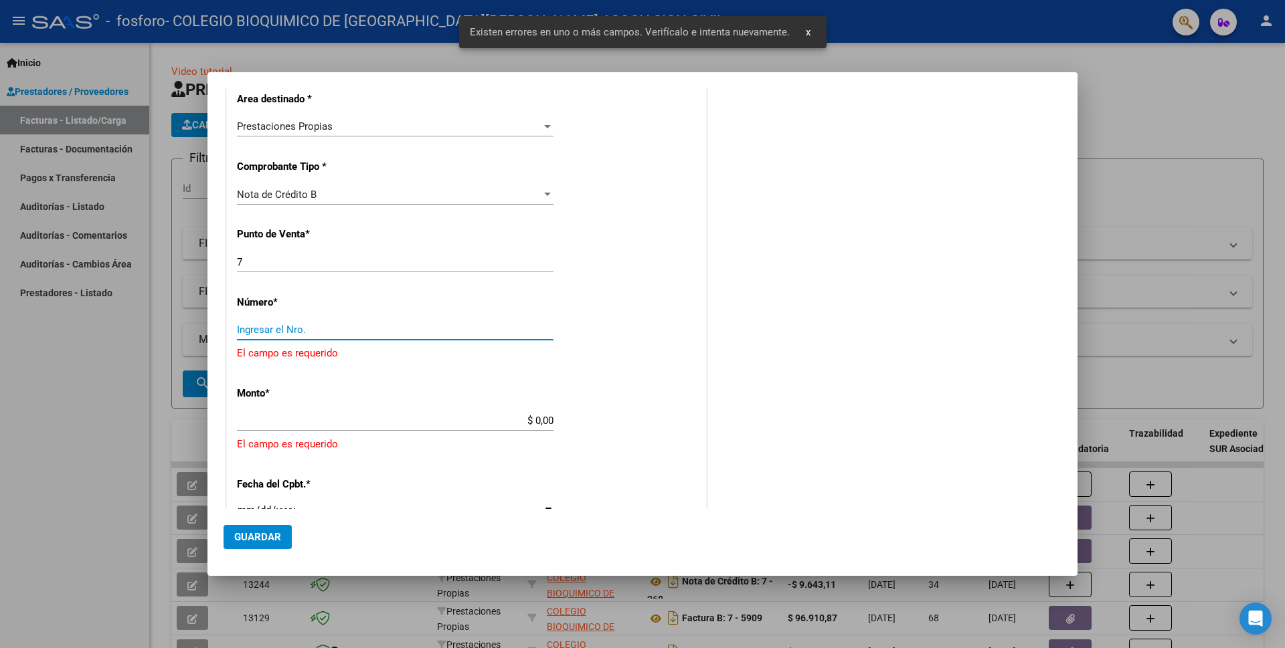
click at [266, 330] on input "Ingresar el Nro." at bounding box center [395, 330] width 316 height 12
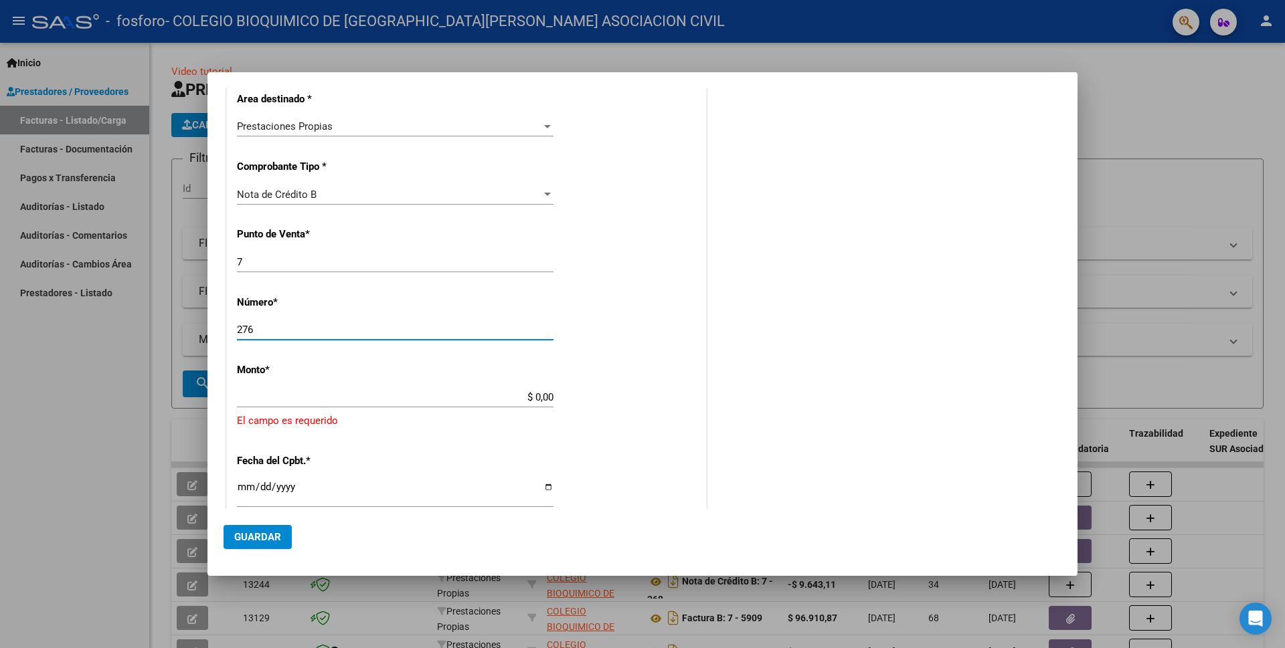
type input "276"
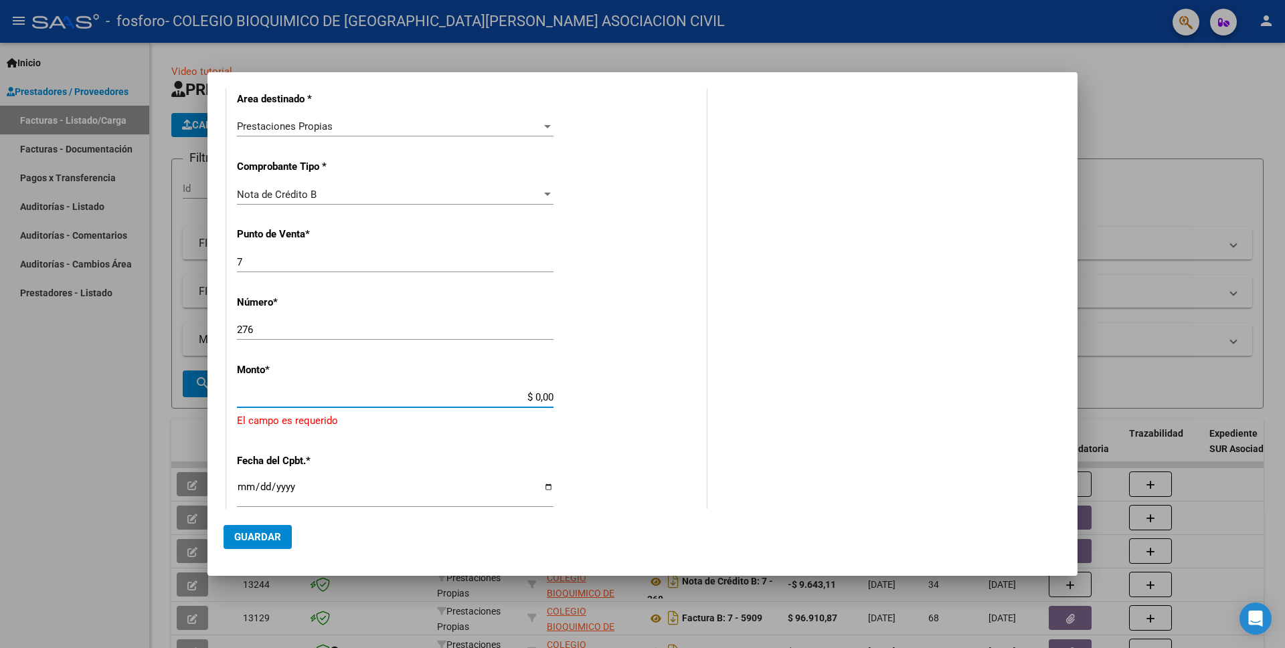
drag, startPoint x: 518, startPoint y: 395, endPoint x: 577, endPoint y: 432, distance: 69.2
click at [611, 408] on div "CUIT * 30-52138656-4 Ingresar CUIT ANALISIS PRESTADOR COLEGIO BIOQUIMICO DE [GE…" at bounding box center [466, 396] width 479 height 904
type input "$ 43.110,13"
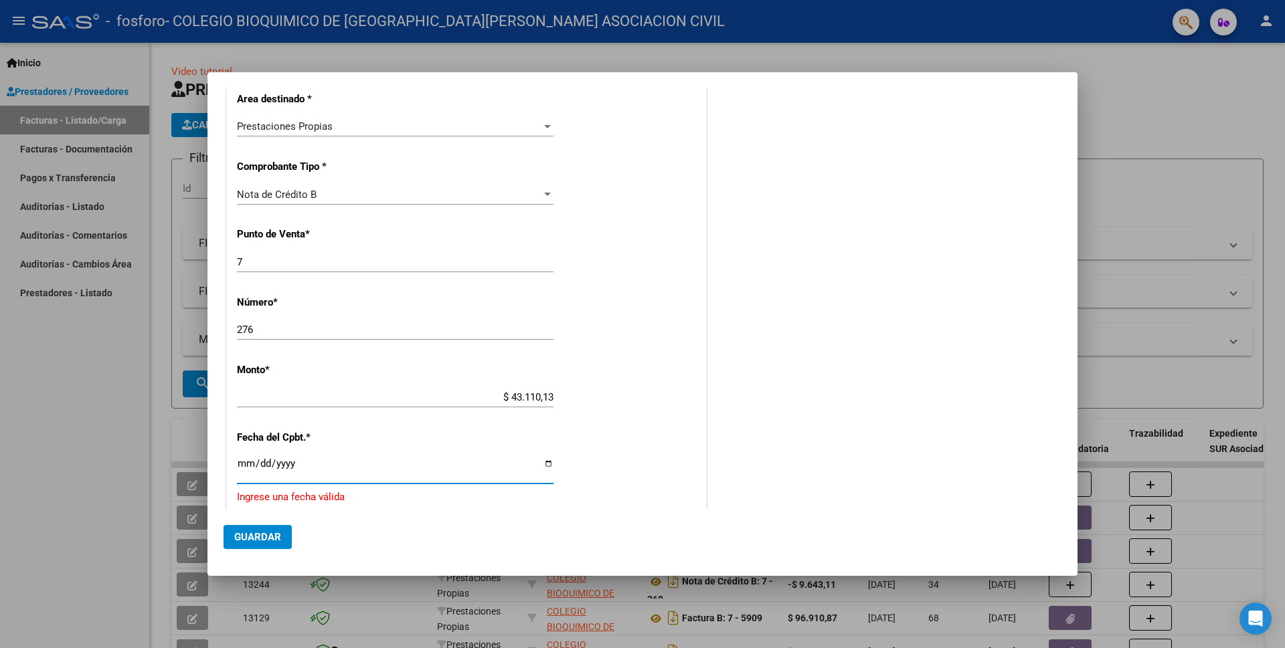
click at [243, 461] on input "Ingresar la fecha" at bounding box center [395, 468] width 316 height 21
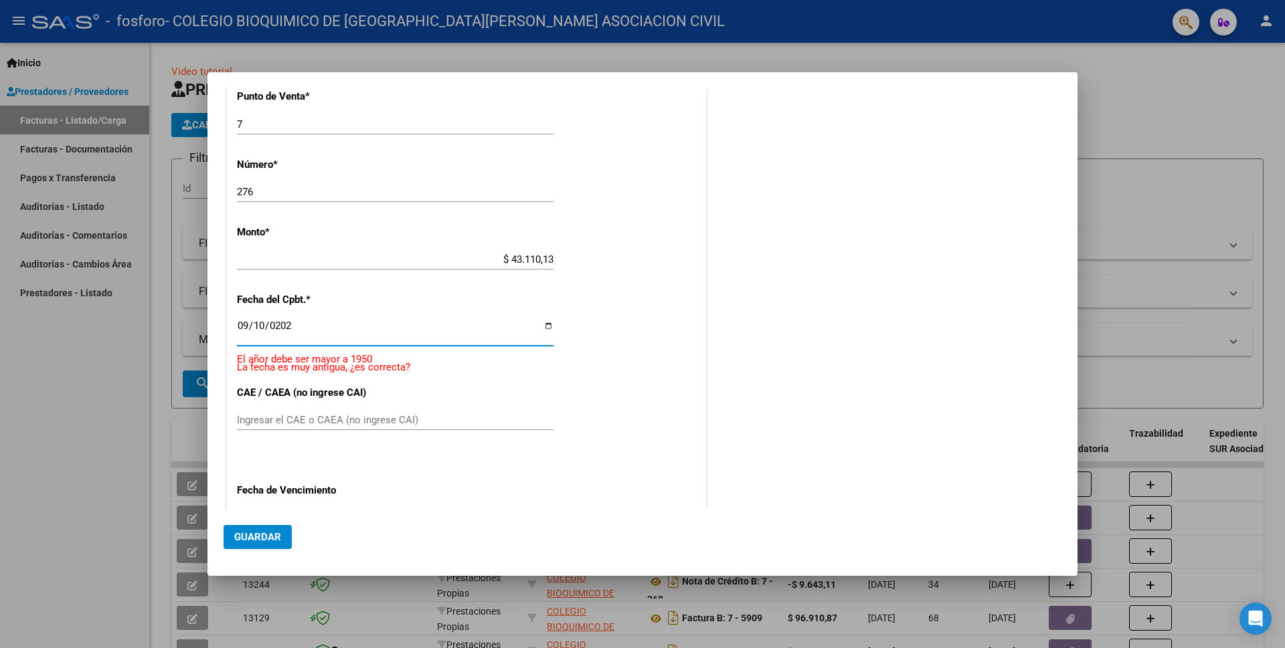
type input "[DATE]"
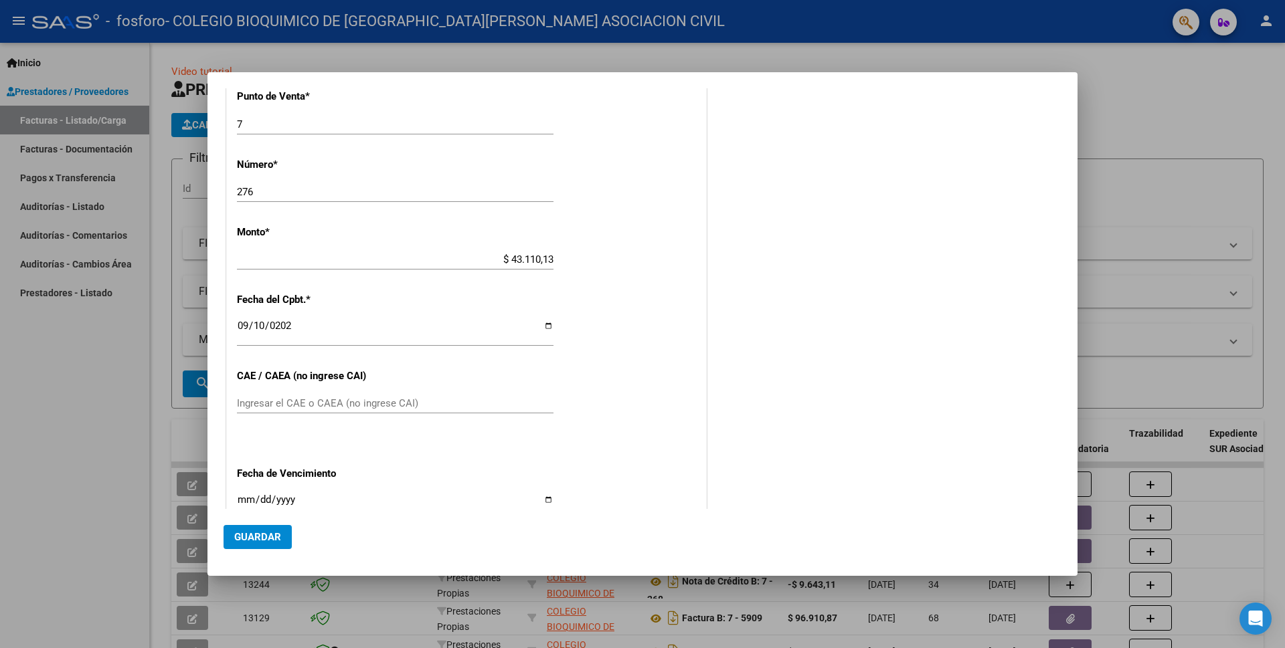
drag, startPoint x: 254, startPoint y: 384, endPoint x: 251, endPoint y: 391, distance: 7.8
click at [251, 391] on div "CUIT * 30-52138656-4 Ingresar CUIT ANALISIS PRESTADOR COLEGIO BIOQUIMICO DE [GE…" at bounding box center [466, 242] width 479 height 872
click at [247, 398] on input "Ingresar el CAE o CAEA (no ingrese CAI)" at bounding box center [395, 403] width 316 height 12
type input "75374618360097"
click at [242, 494] on input "Ingresar la fecha" at bounding box center [395, 504] width 316 height 21
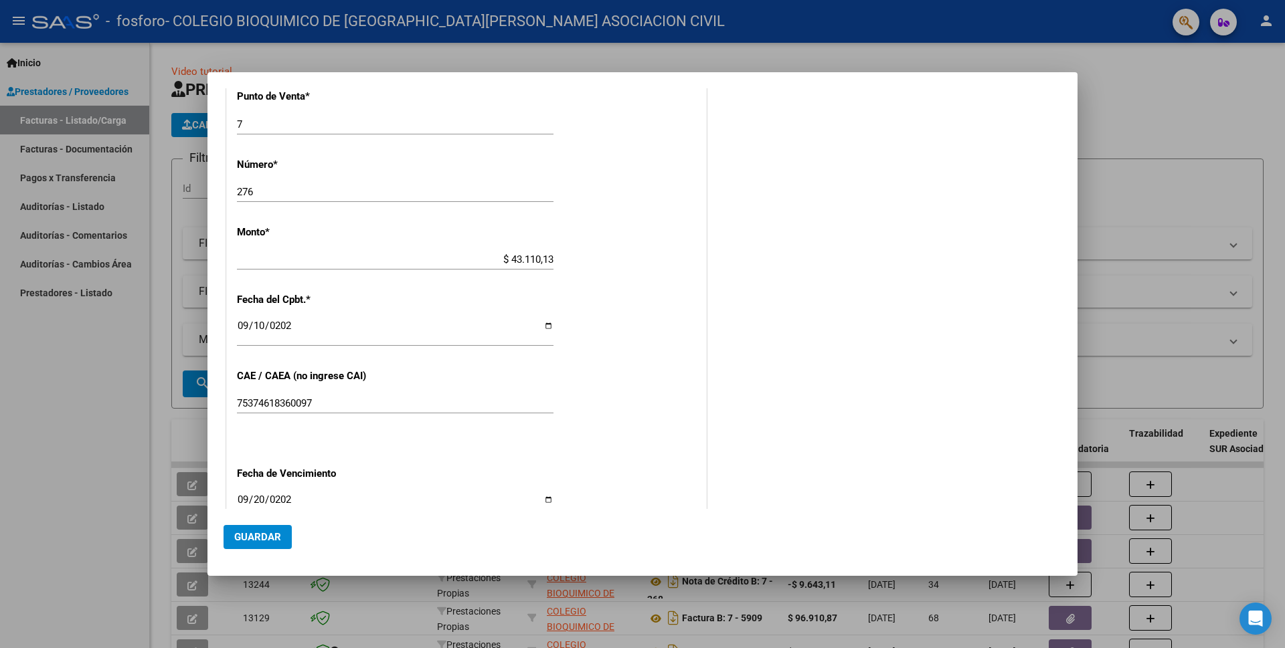
type input "[DATE]"
click at [266, 534] on span "Guardar" at bounding box center [257, 537] width 47 height 12
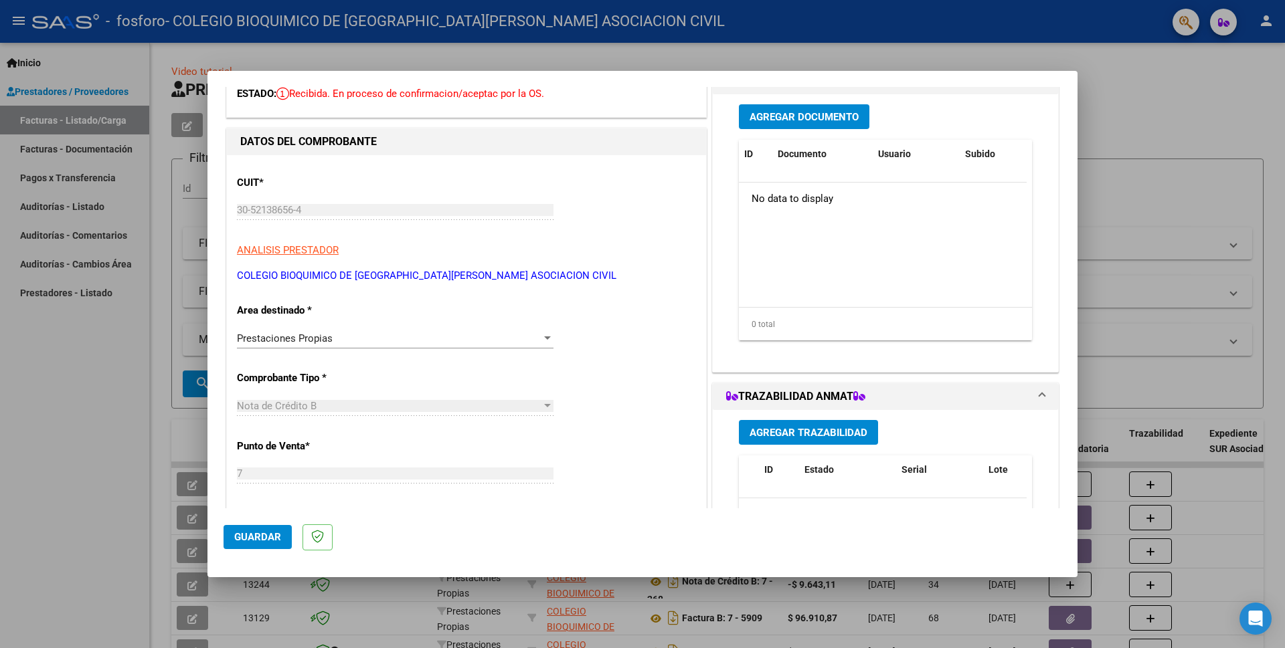
scroll to position [0, 0]
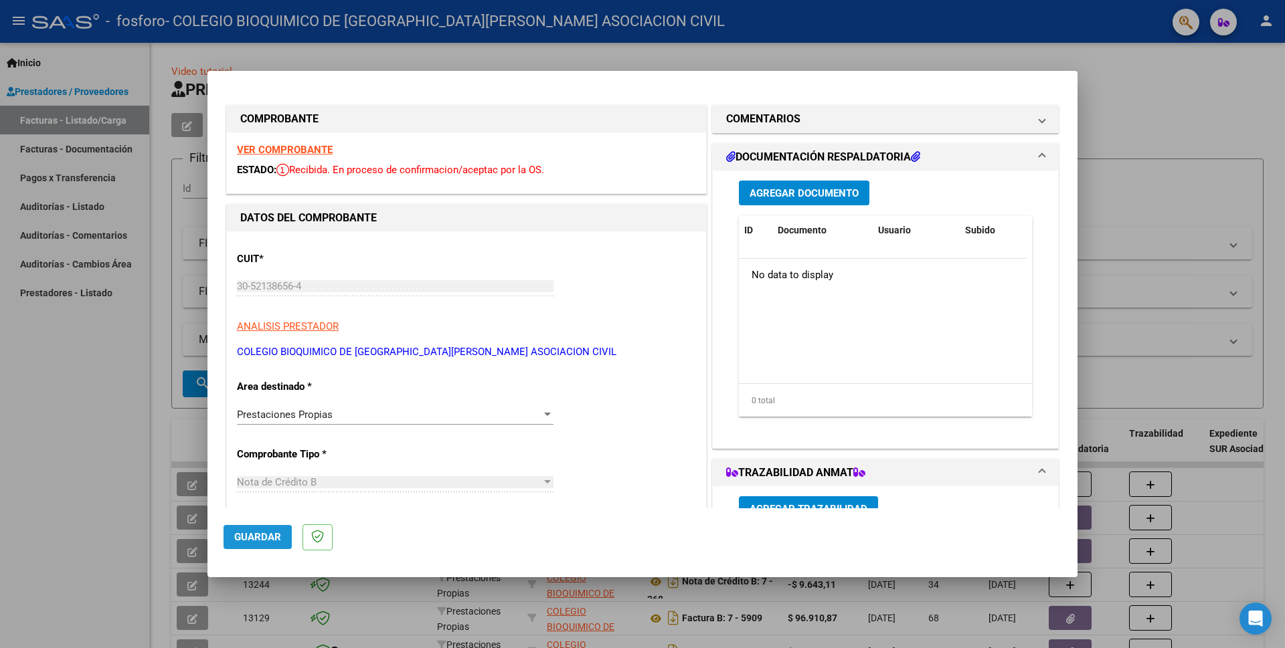
click at [260, 533] on span "Guardar" at bounding box center [257, 537] width 47 height 12
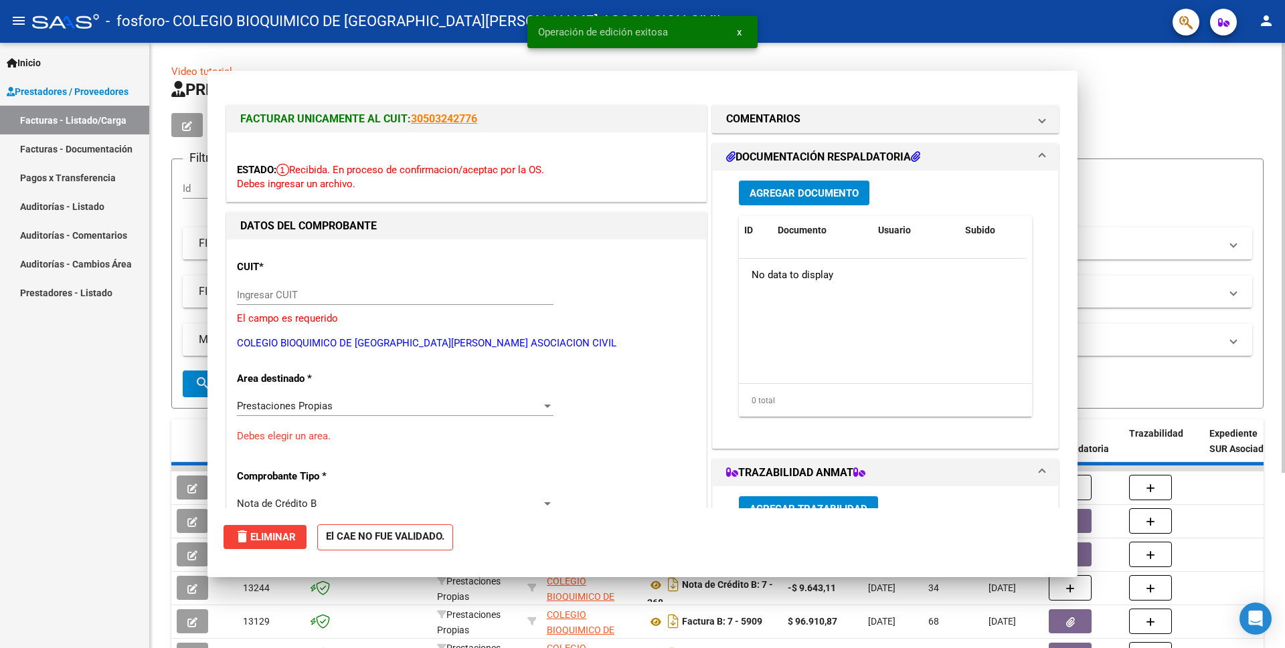
click at [1117, 144] on app-list-header "PRESTADORES -> Listado de CPBTs Emitidos por Prestadores / Proveedores (alt+q) …" at bounding box center [717, 244] width 1092 height 330
